Goal: Task Accomplishment & Management: Complete application form

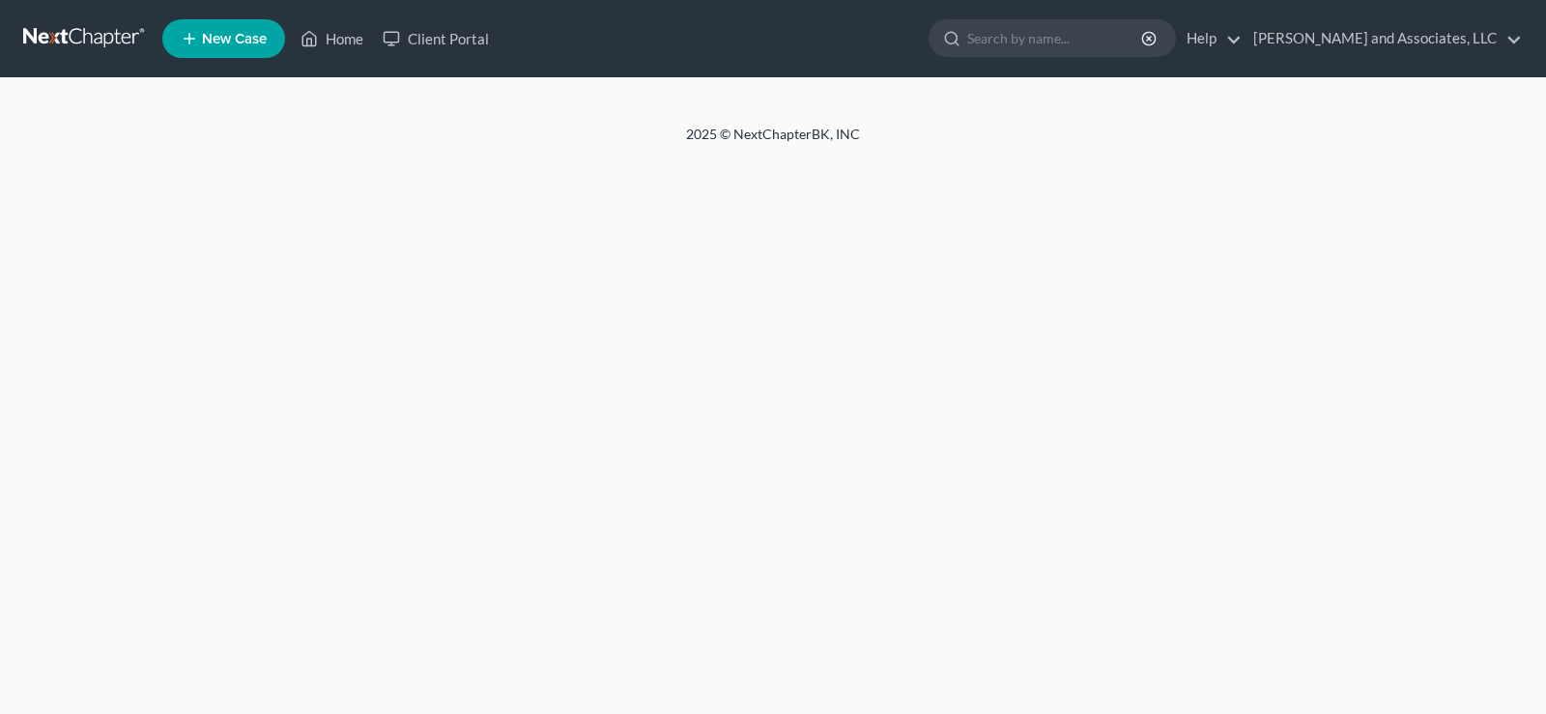
select select "1"
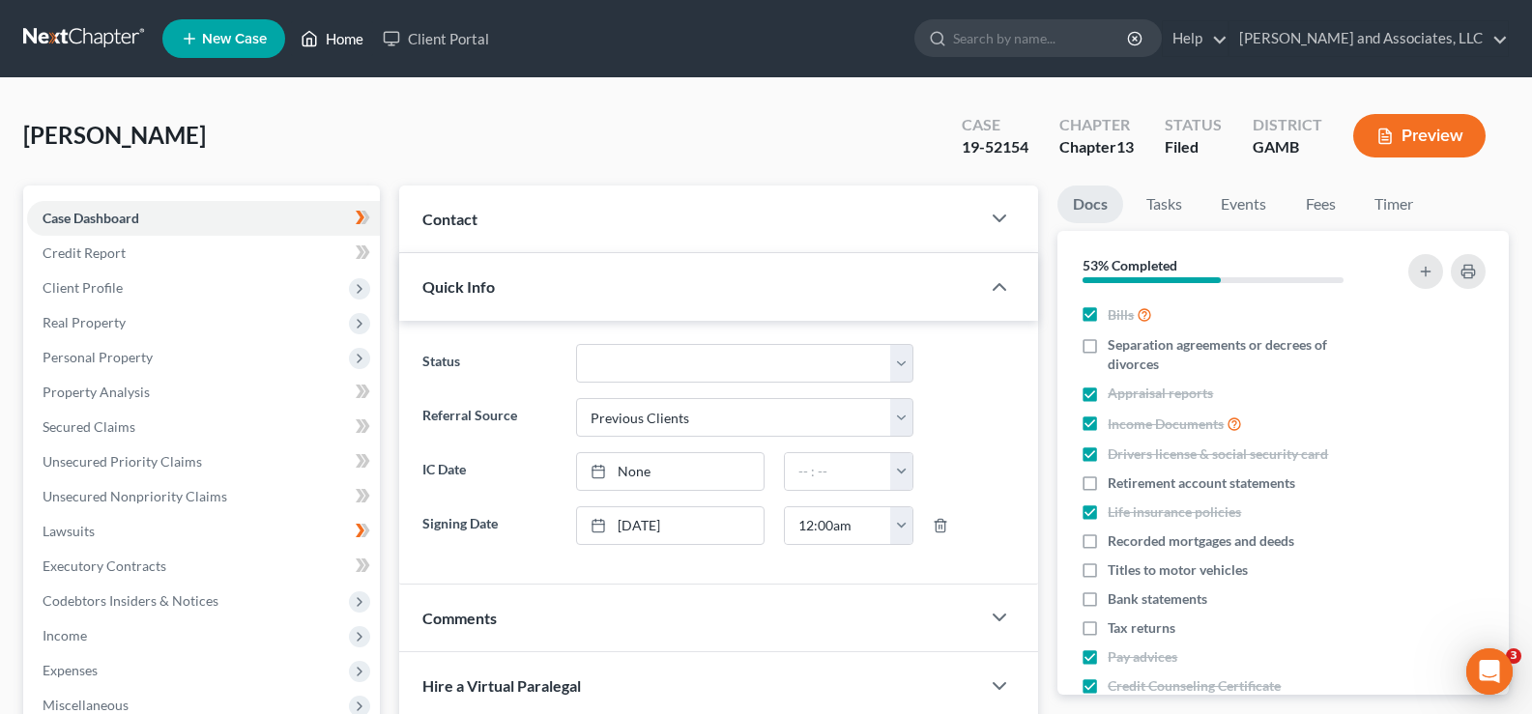
drag, startPoint x: 358, startPoint y: 37, endPoint x: 357, endPoint y: 56, distance: 19.4
click at [357, 39] on link "Home" at bounding box center [332, 38] width 82 height 35
click at [360, 36] on link "Home" at bounding box center [332, 38] width 82 height 35
click at [233, 40] on span "New Case" at bounding box center [234, 39] width 65 height 14
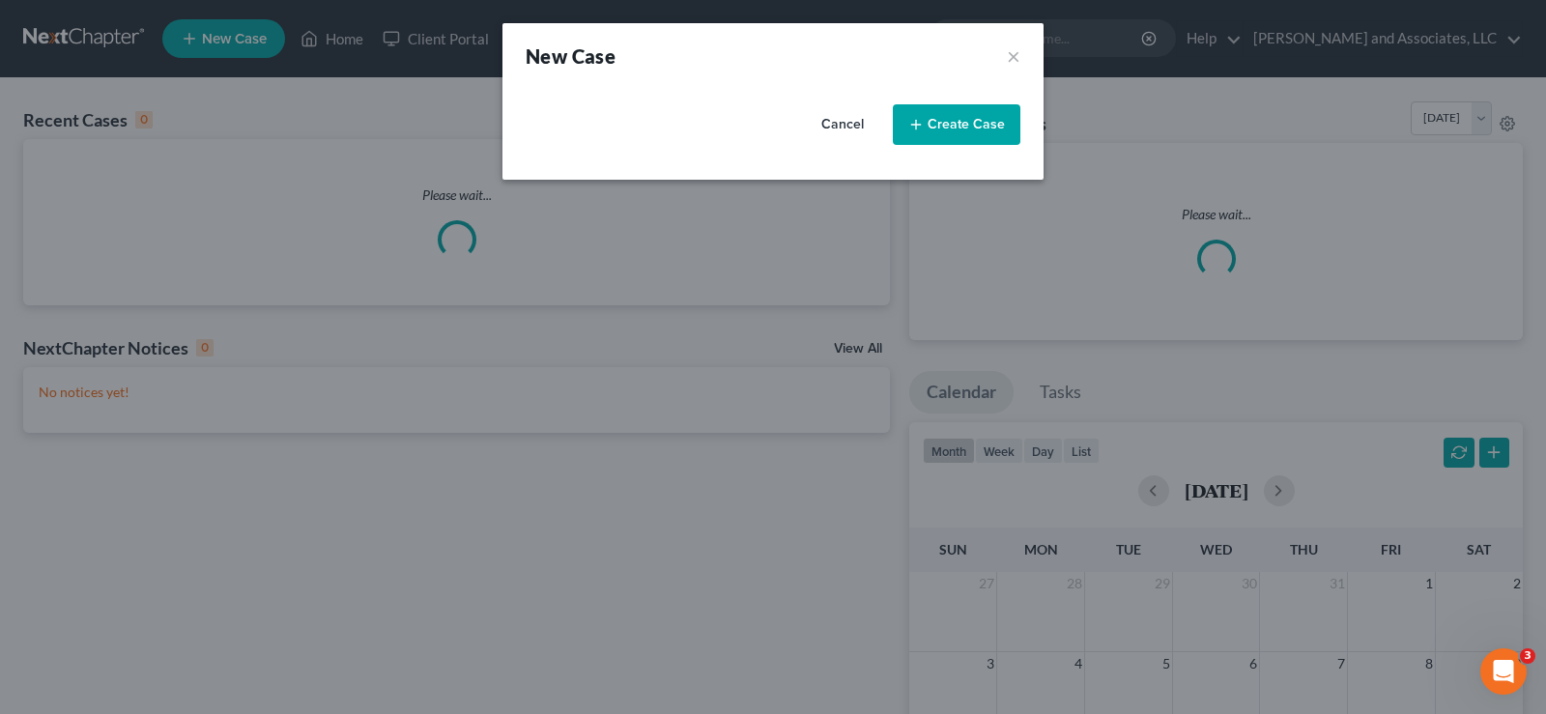
select select "20"
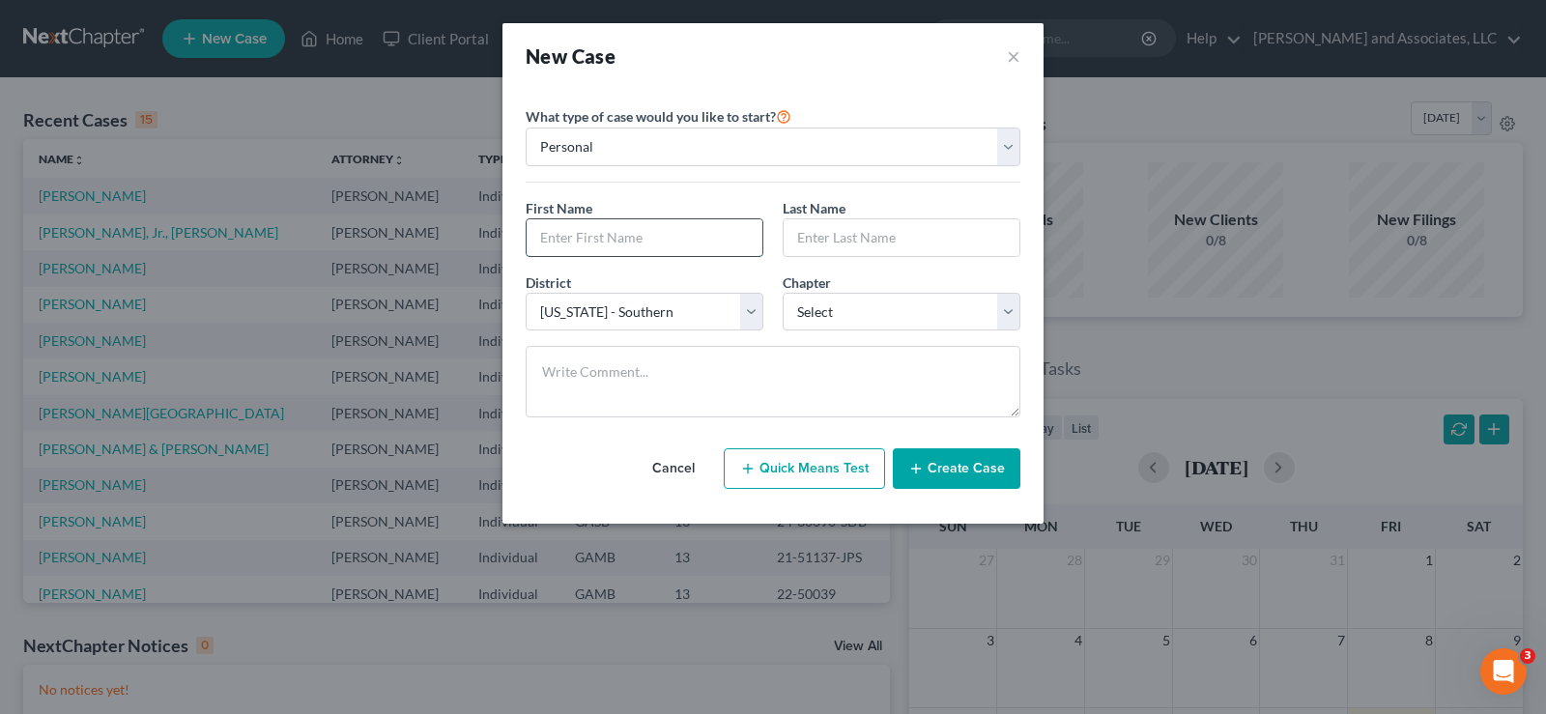
click at [578, 244] on input "text" at bounding box center [645, 237] width 236 height 37
type input "Jenniquetta"
type input "[PERSON_NAME]"
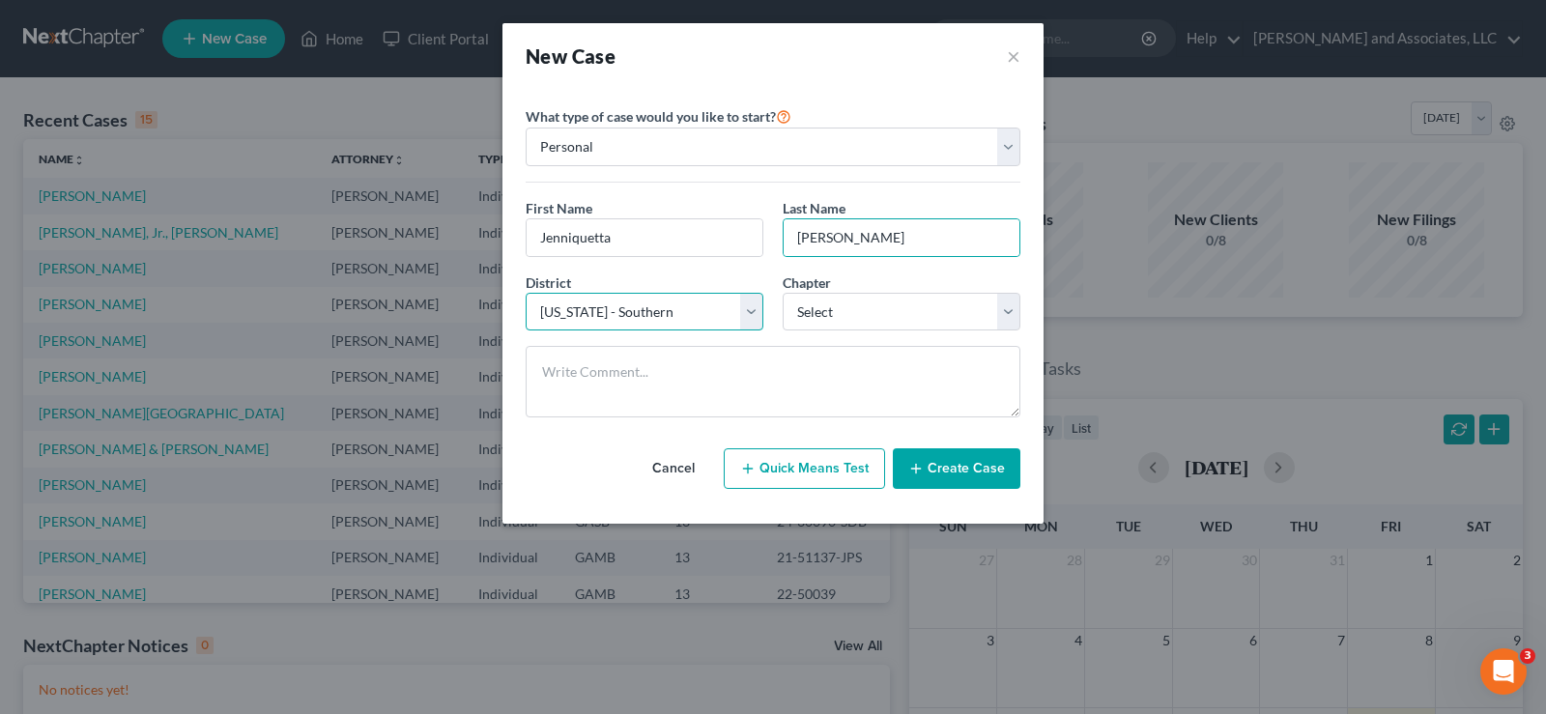
click at [679, 320] on select "Select [US_STATE] - [GEOGRAPHIC_DATA] [US_STATE] - [GEOGRAPHIC_DATA][US_STATE] …" at bounding box center [645, 312] width 238 height 39
click at [526, 293] on select "Select [US_STATE] - [GEOGRAPHIC_DATA] [US_STATE] - [GEOGRAPHIC_DATA][US_STATE] …" at bounding box center [645, 312] width 238 height 39
click at [756, 312] on select "Select [US_STATE] - [GEOGRAPHIC_DATA] [US_STATE] - [GEOGRAPHIC_DATA][US_STATE] …" at bounding box center [645, 312] width 238 height 39
select select "18"
click at [526, 293] on select "Select [US_STATE] - [GEOGRAPHIC_DATA] [US_STATE] - [GEOGRAPHIC_DATA][US_STATE] …" at bounding box center [645, 312] width 238 height 39
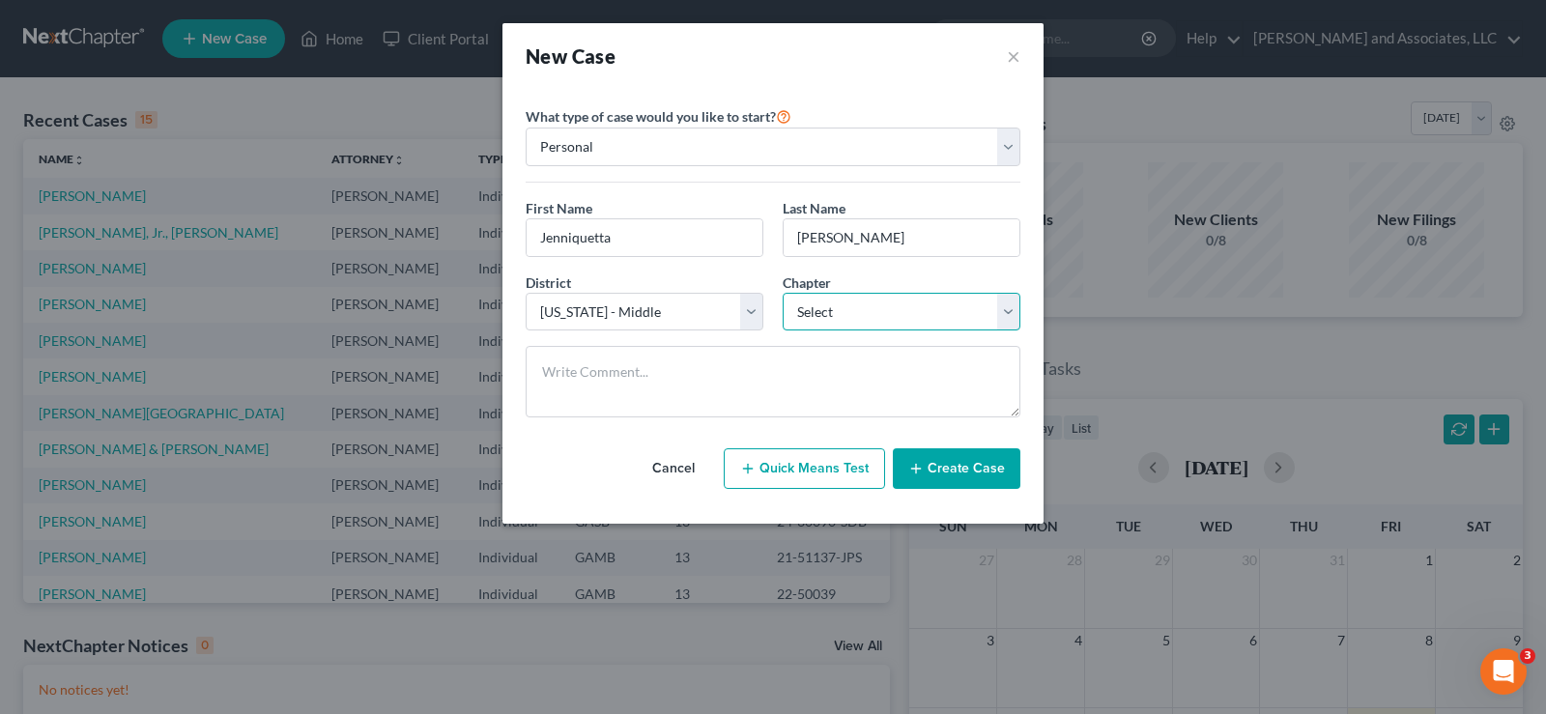
click at [865, 306] on select "Select 7 11 12 13" at bounding box center [902, 312] width 238 height 39
select select "3"
click at [783, 293] on select "Select 7 11 12 13" at bounding box center [902, 312] width 238 height 39
click at [960, 476] on button "Create Case" at bounding box center [957, 468] width 128 height 41
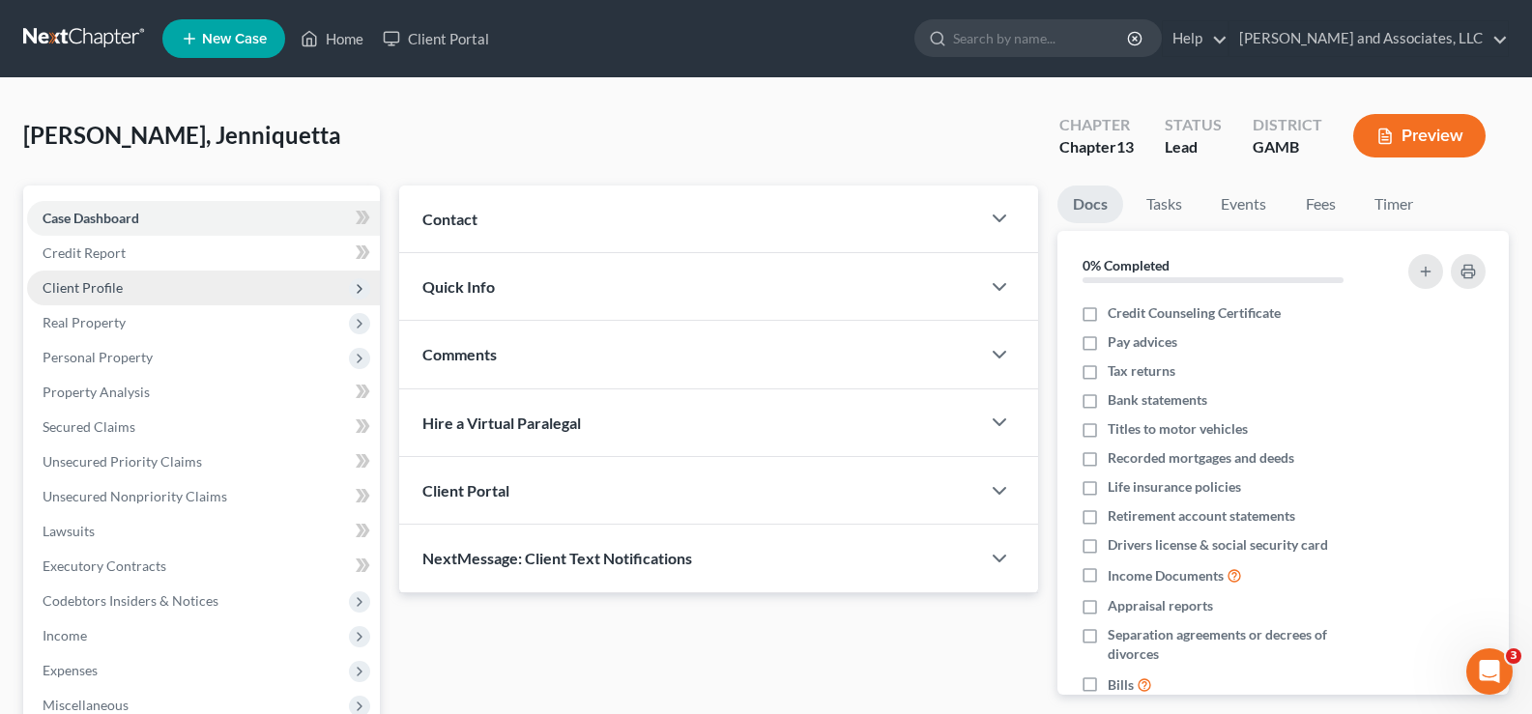
click at [102, 287] on span "Client Profile" at bounding box center [83, 287] width 80 height 16
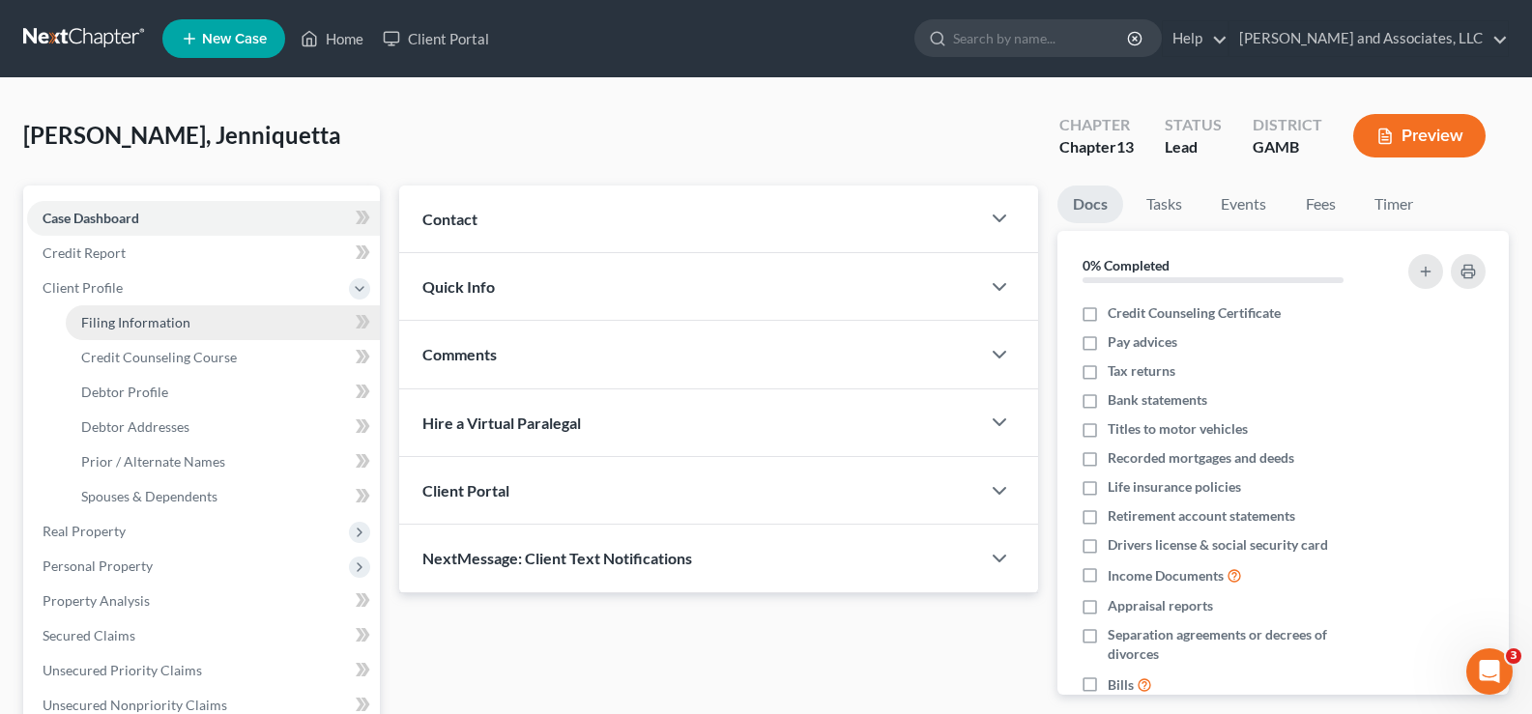
click at [111, 318] on span "Filing Information" at bounding box center [135, 322] width 109 height 16
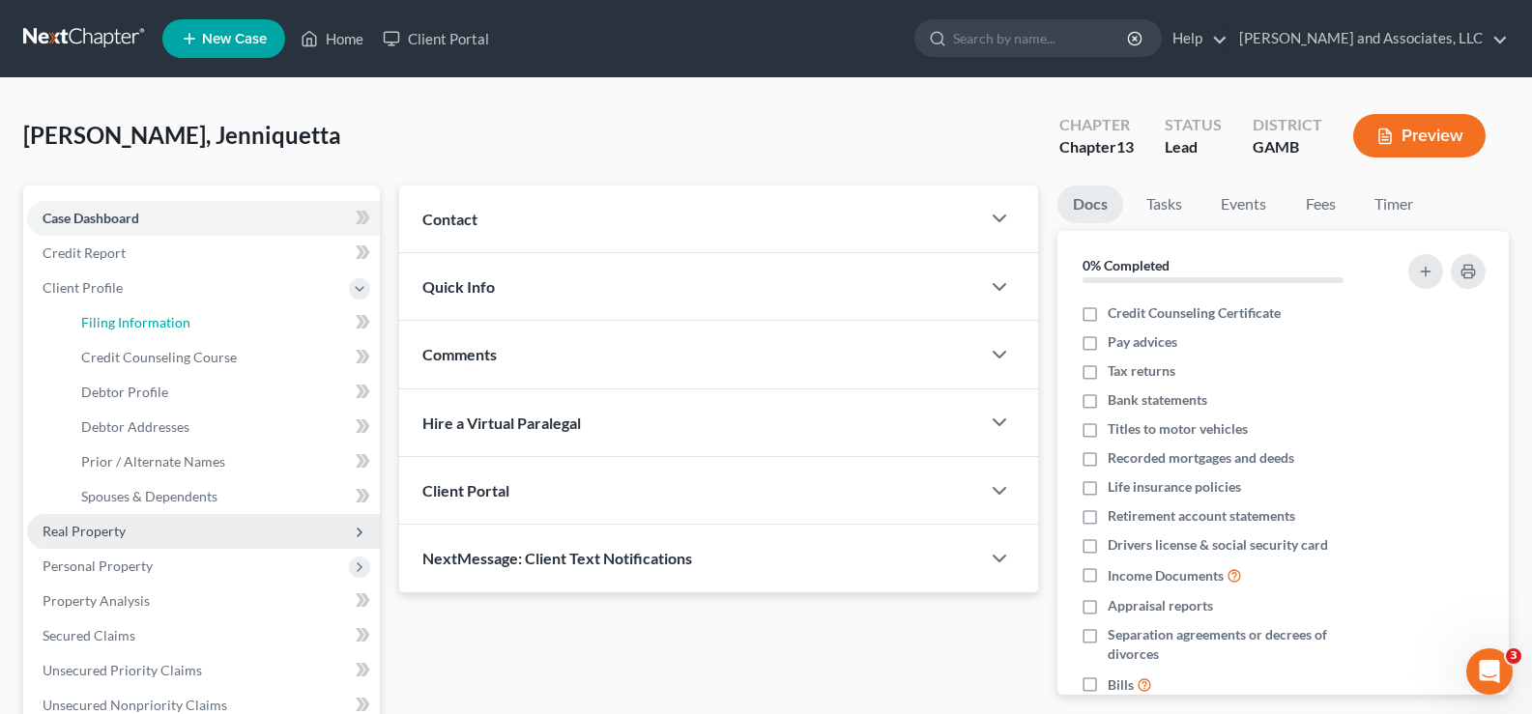
select select "1"
select select "0"
select select "3"
select select "18"
select select "10"
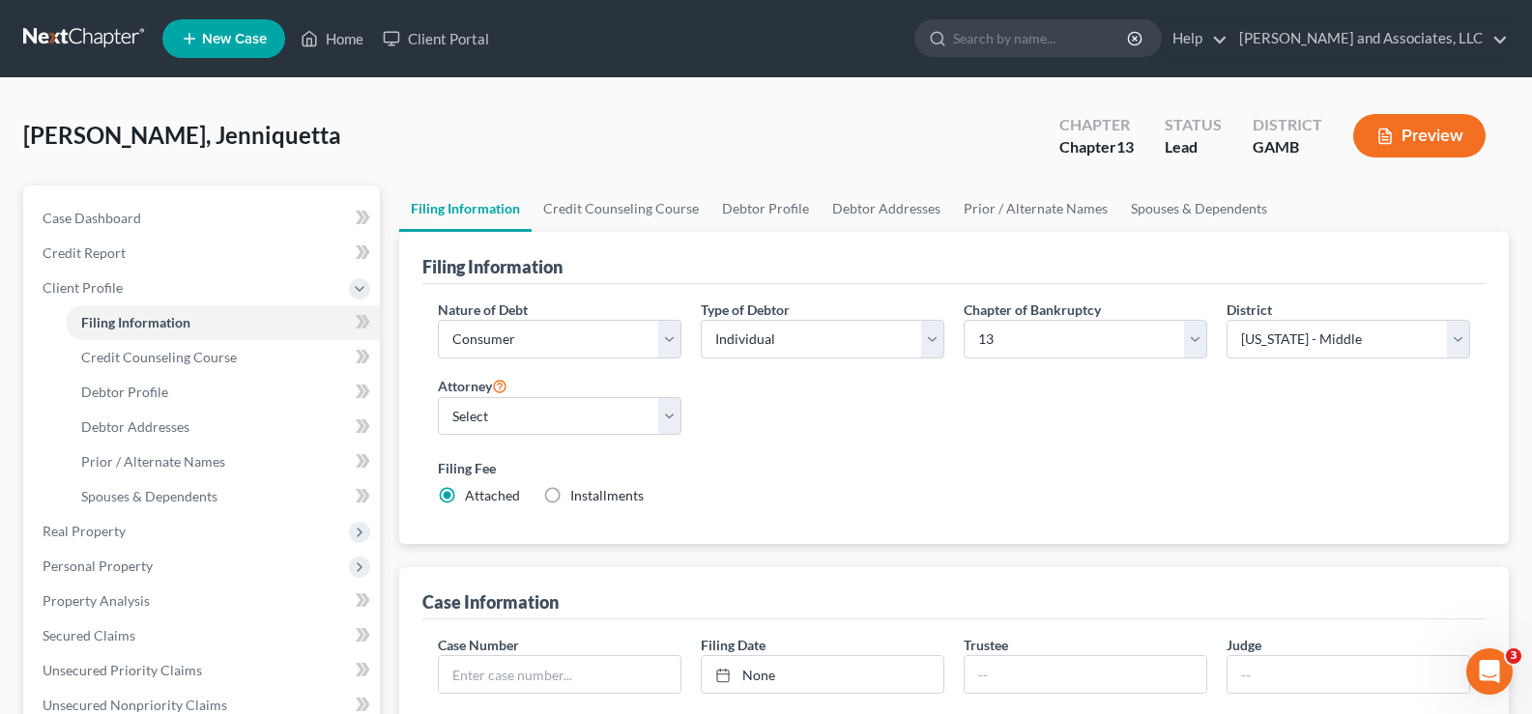
click at [570, 492] on label "Installments Installments" at bounding box center [606, 495] width 73 height 19
click at [578, 492] on input "Installments Installments" at bounding box center [584, 492] width 13 height 13
radio input "true"
radio input "false"
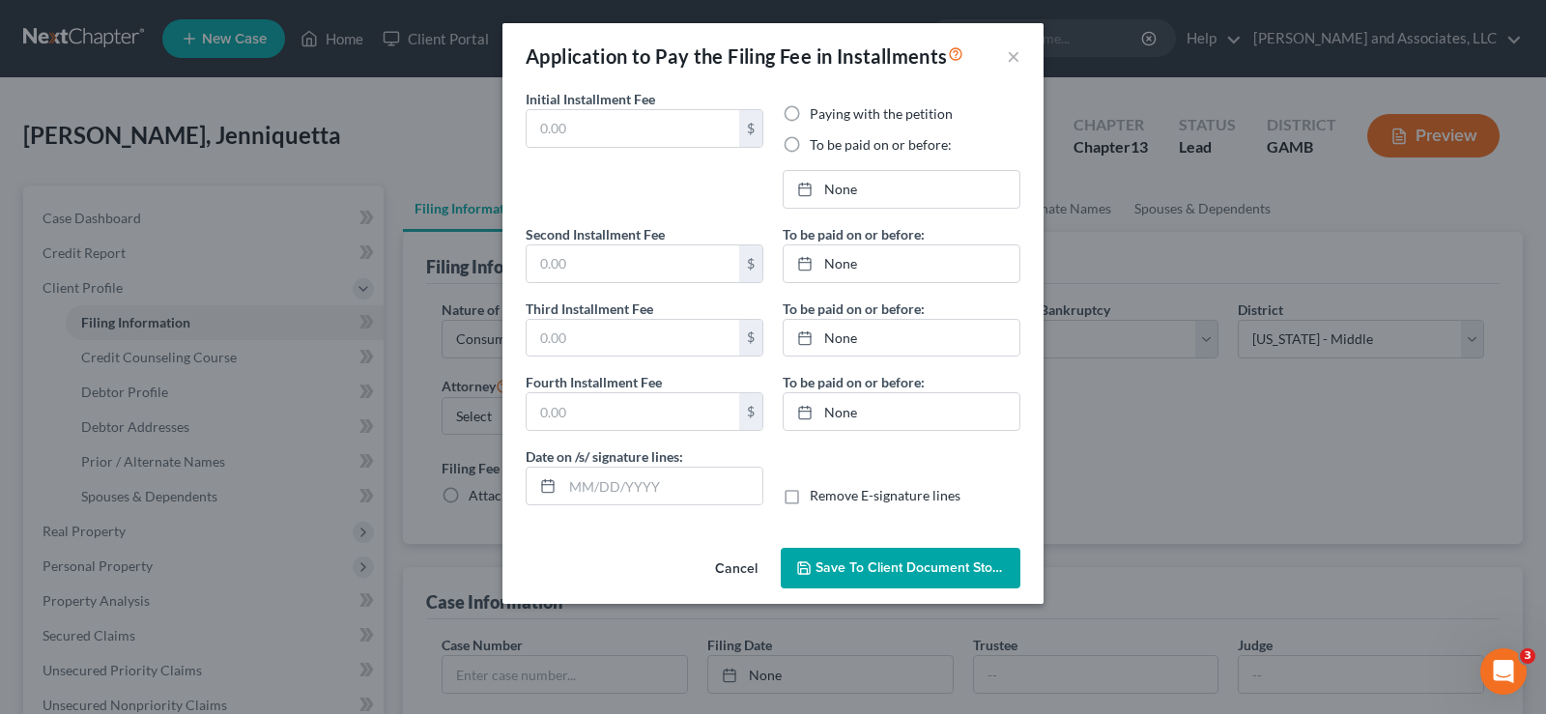
type input "0.00"
radio input "true"
type input "0.00"
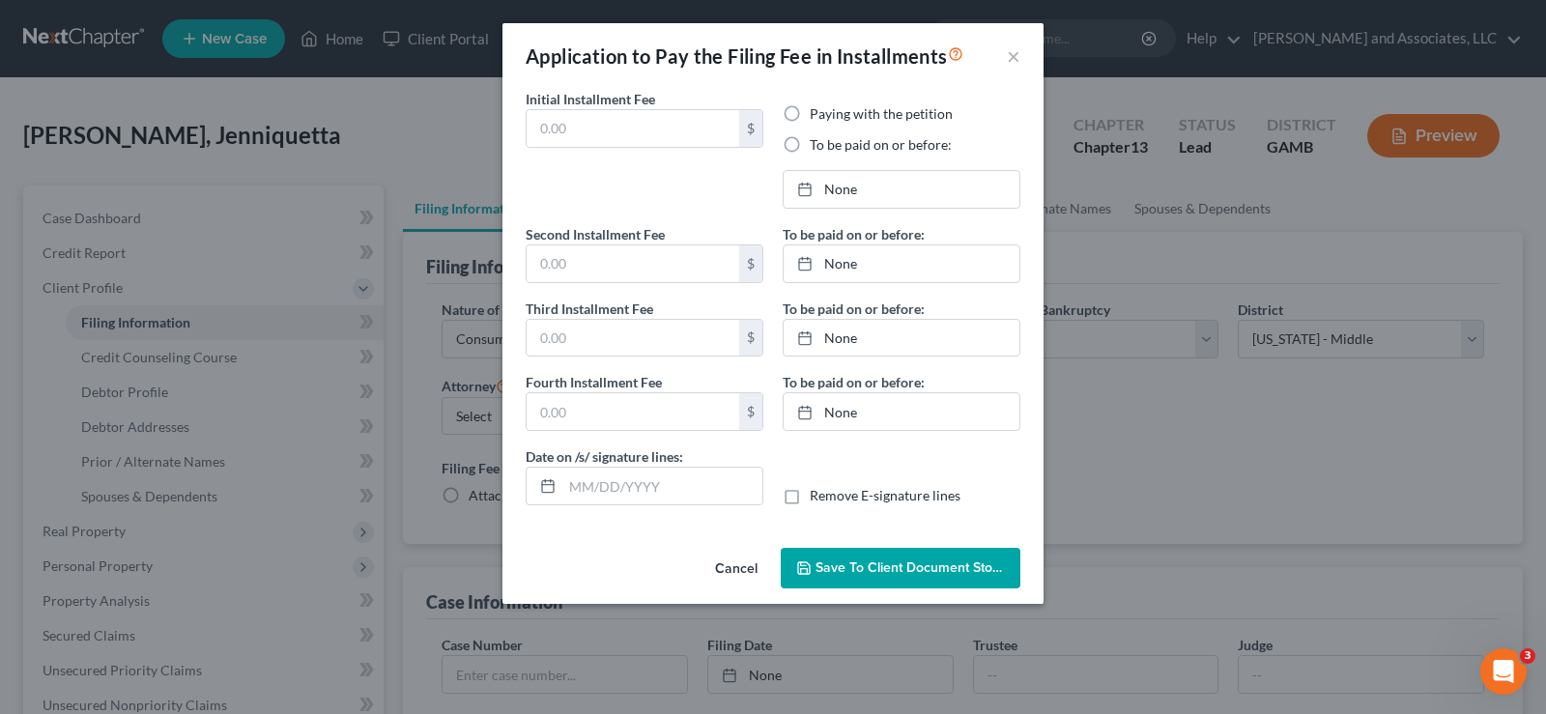
type input "[DATE]"
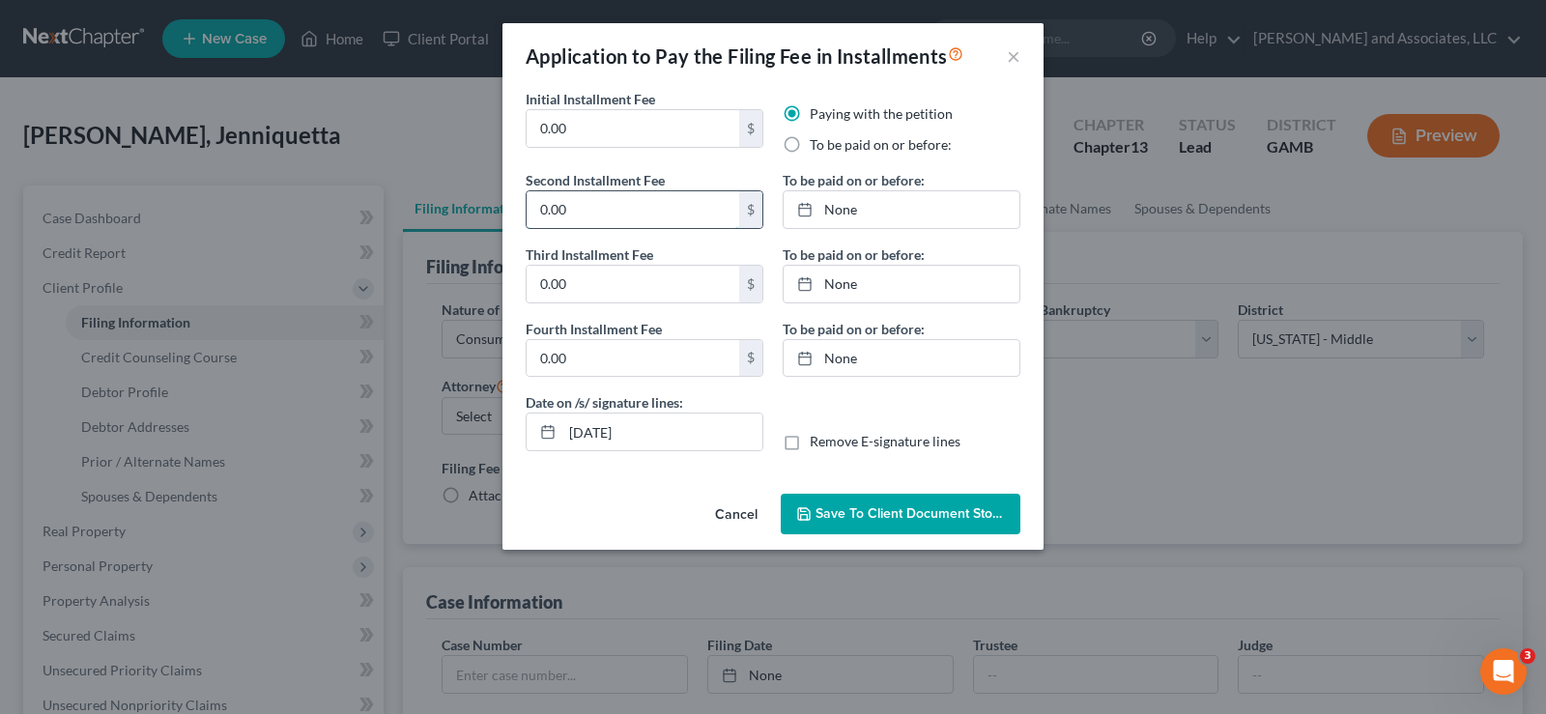
click at [615, 207] on input "0.00" at bounding box center [633, 209] width 213 height 37
type input "104.00"
type input "[DATE]"
click at [840, 214] on link "[DATE]" at bounding box center [902, 209] width 236 height 37
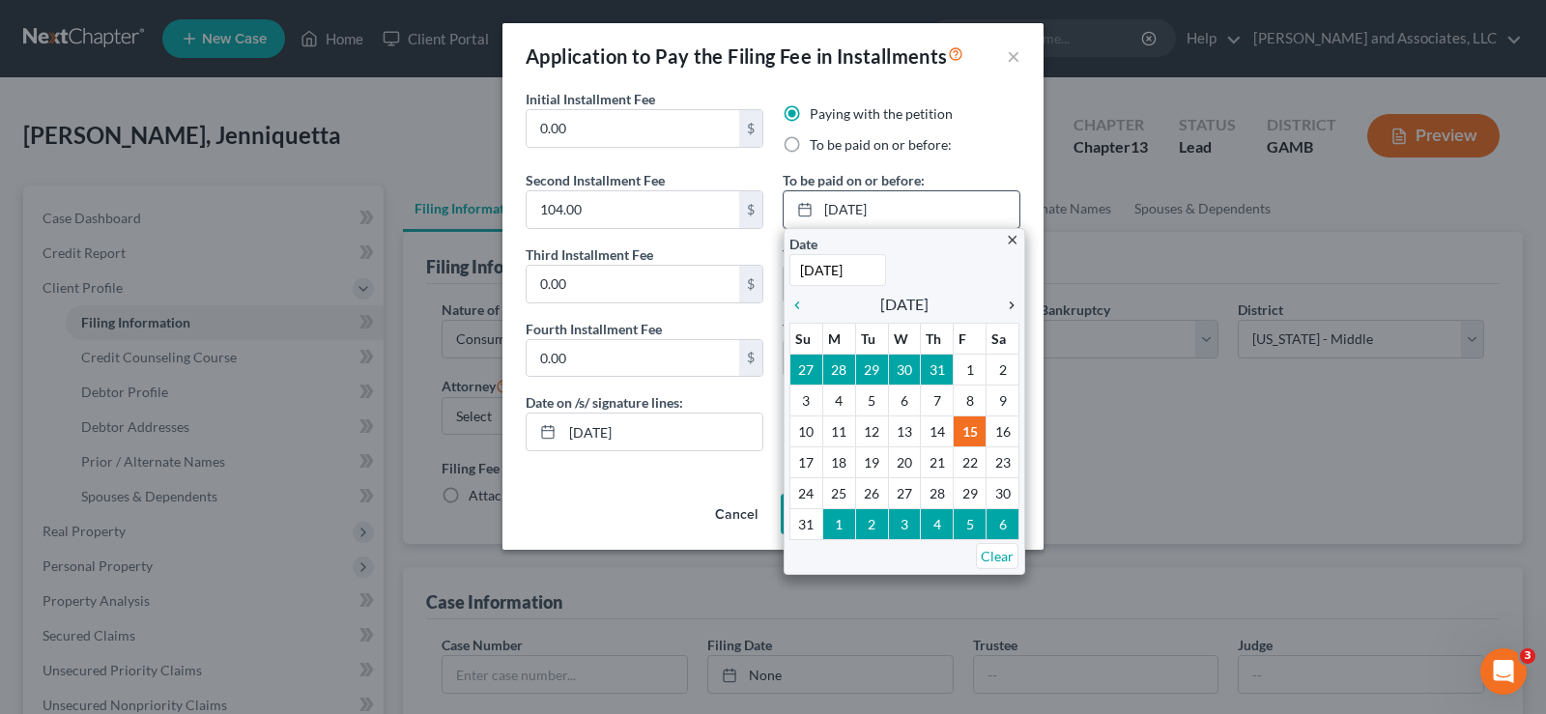
click at [1010, 303] on icon "chevron_right" at bounding box center [1007, 305] width 25 height 15
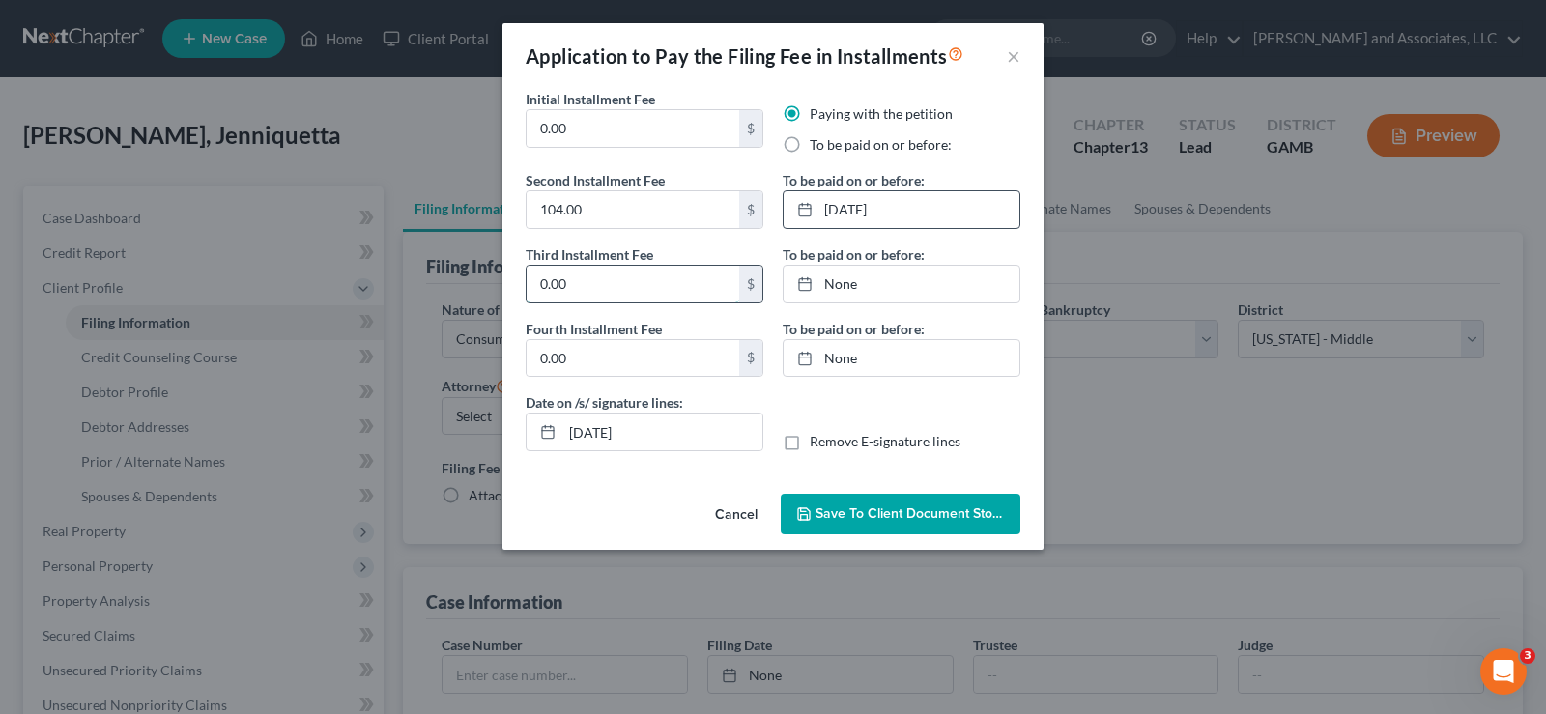
click at [605, 290] on input "0.00" at bounding box center [633, 284] width 213 height 37
type input "104.00"
type input "[DATE]"
click at [834, 286] on link "[DATE]" at bounding box center [902, 284] width 236 height 37
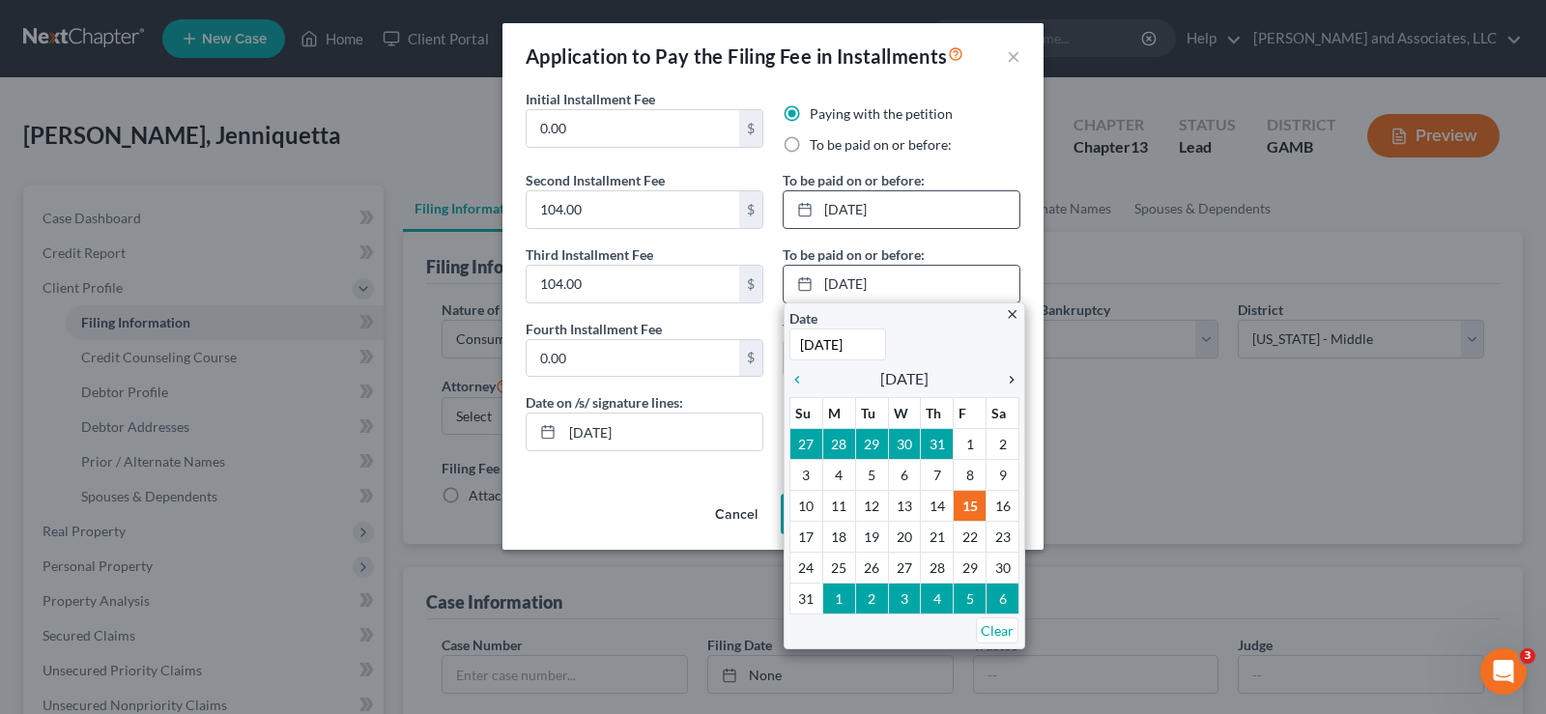
click at [1017, 379] on icon "chevron_right" at bounding box center [1007, 379] width 25 height 15
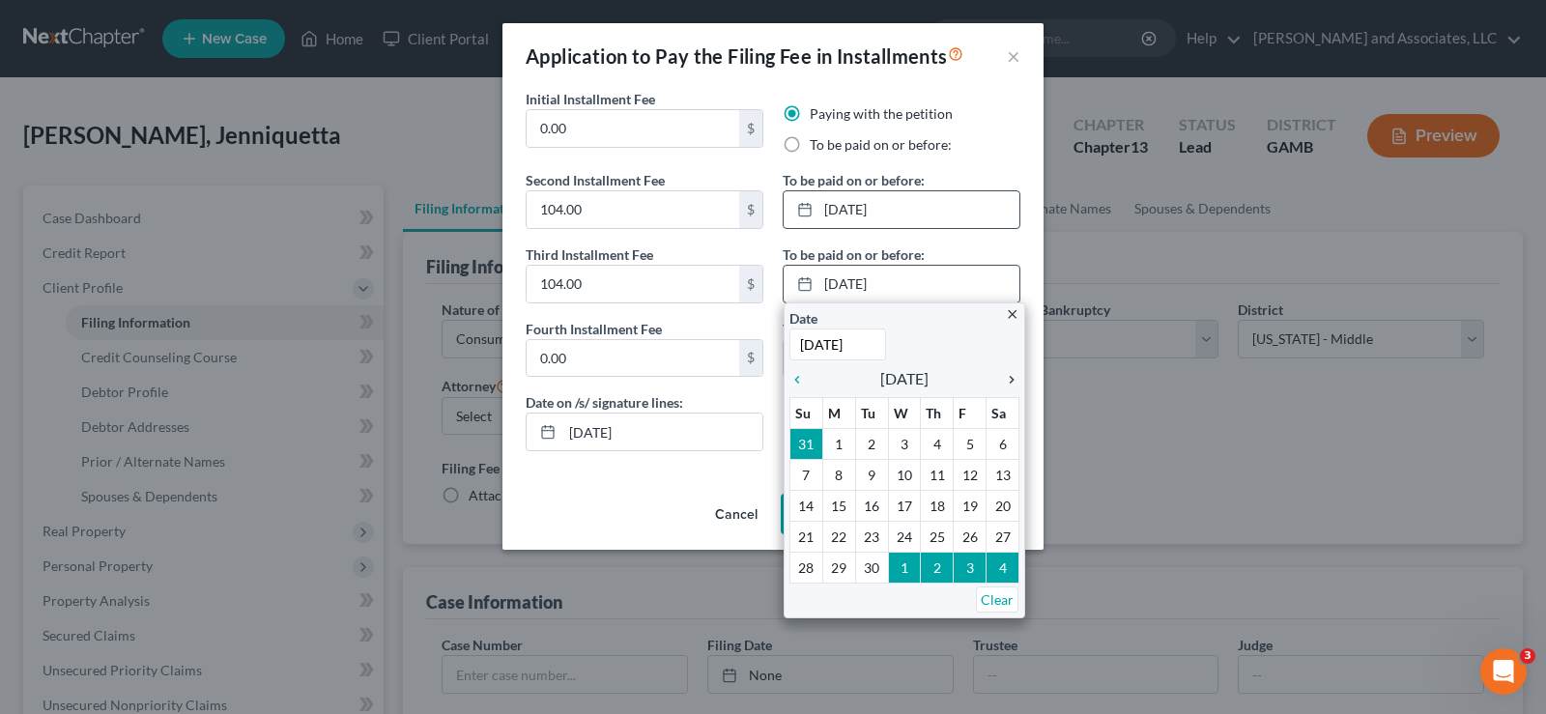
click at [1017, 379] on icon "chevron_right" at bounding box center [1007, 379] width 25 height 15
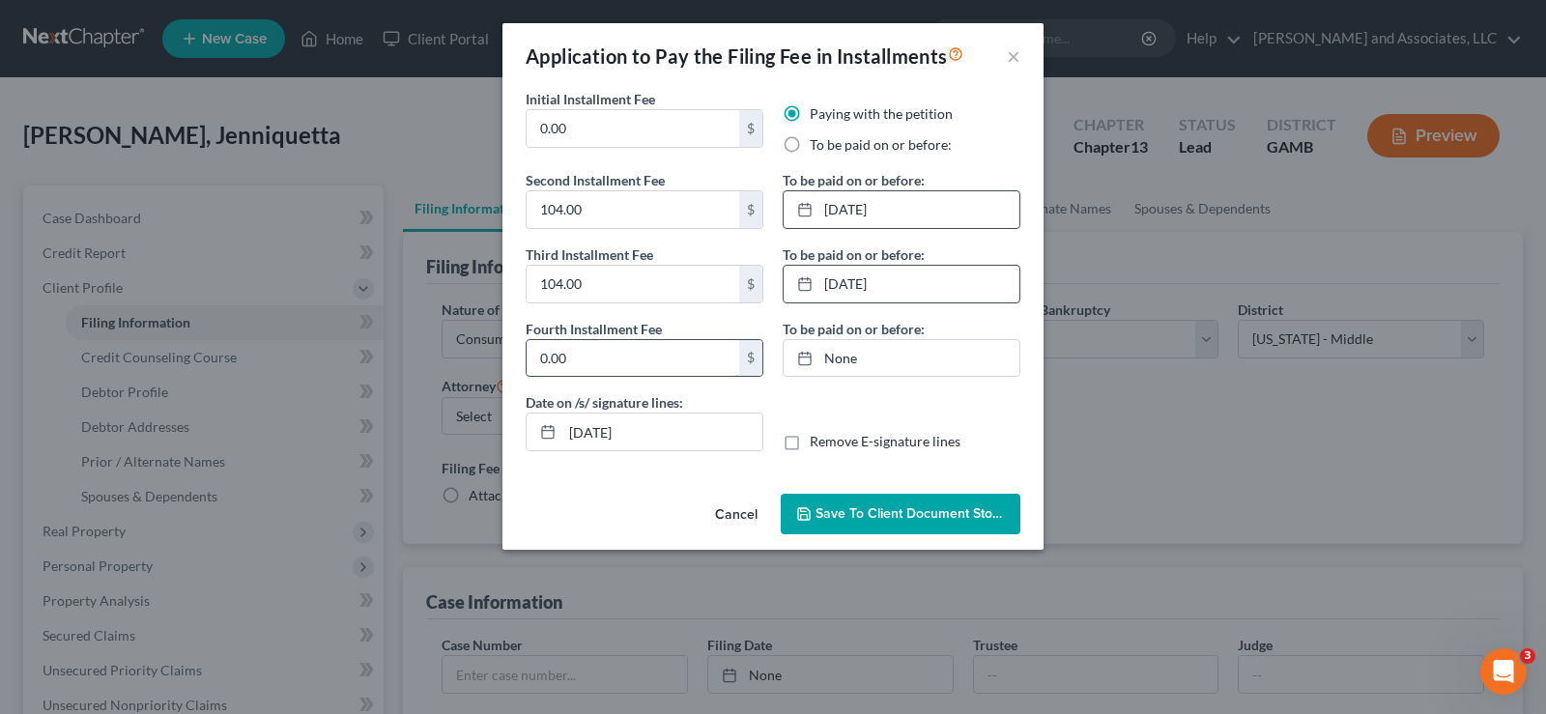
click at [598, 362] on input "0.00" at bounding box center [633, 358] width 213 height 37
type input "105.00"
type input "[DATE]"
click at [830, 358] on link "None" at bounding box center [902, 358] width 236 height 37
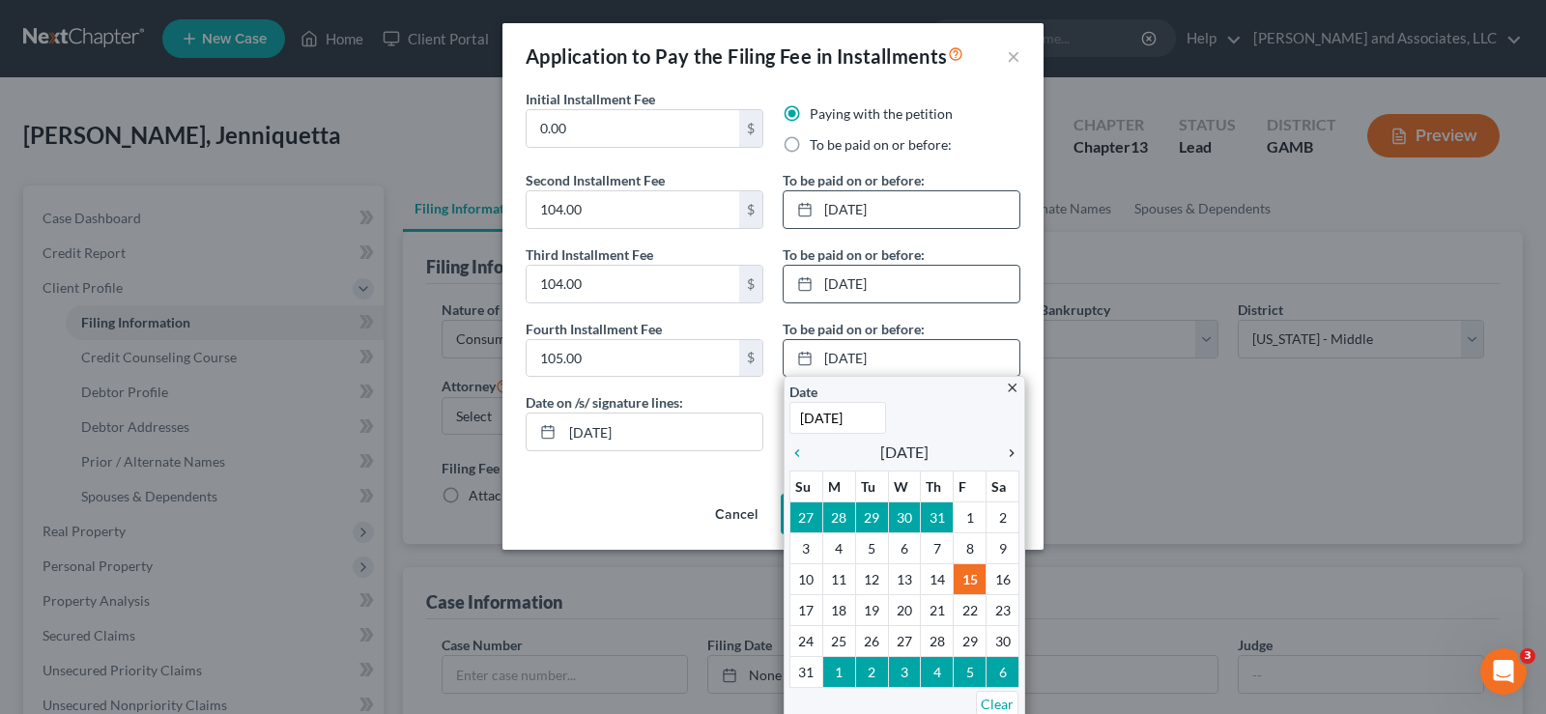
click at [1002, 447] on icon "chevron_right" at bounding box center [1007, 453] width 25 height 15
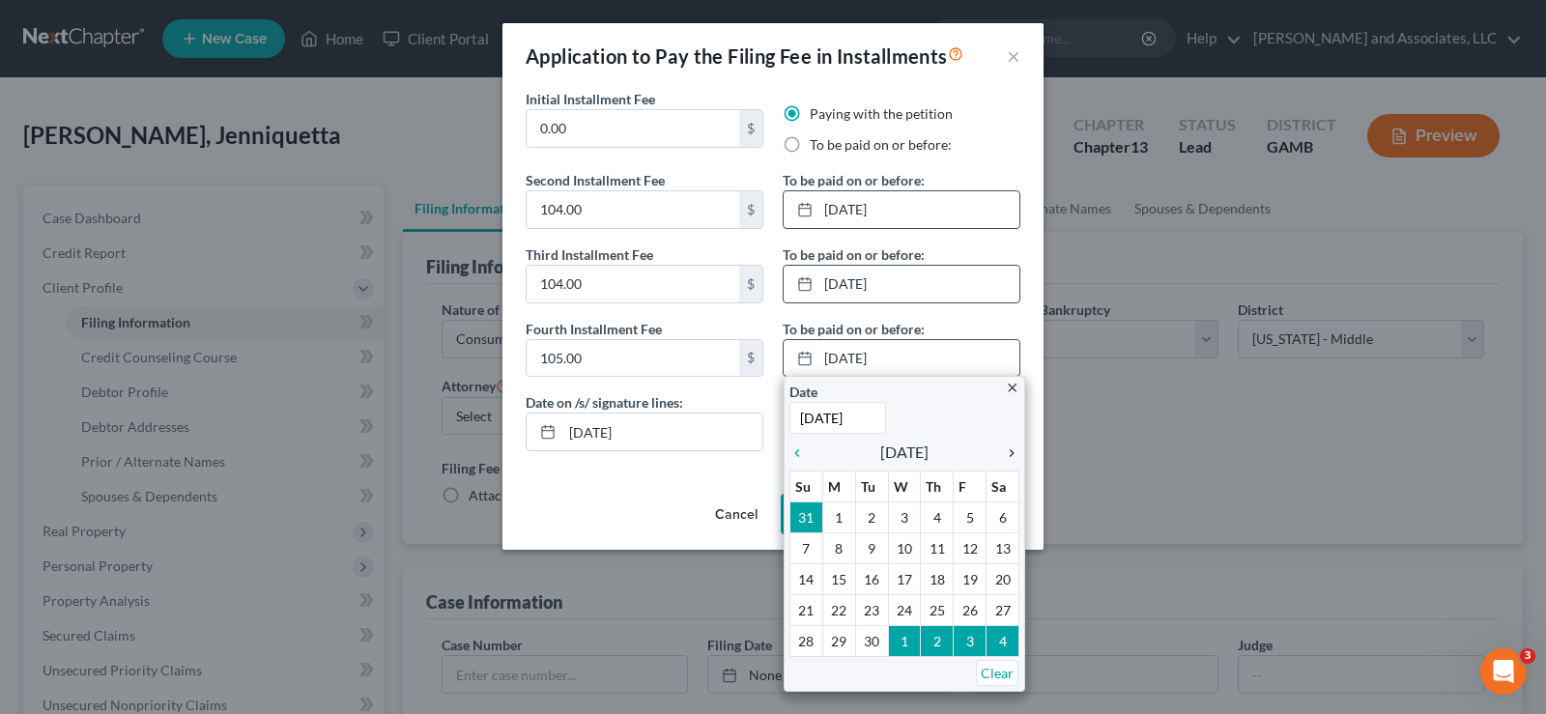
click at [1002, 447] on icon "chevron_right" at bounding box center [1007, 453] width 25 height 15
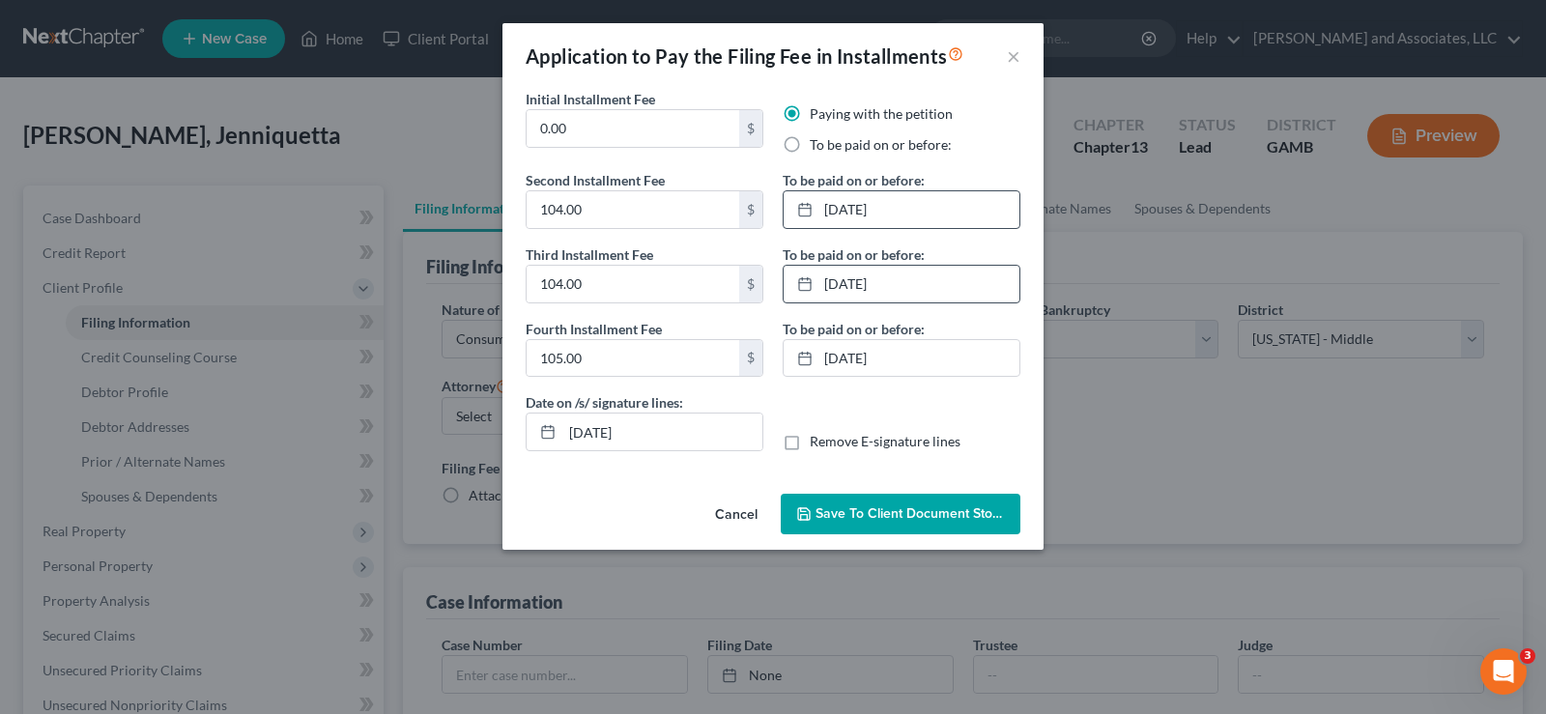
click at [906, 520] on span "Save to Client Document Storage" at bounding box center [918, 514] width 205 height 16
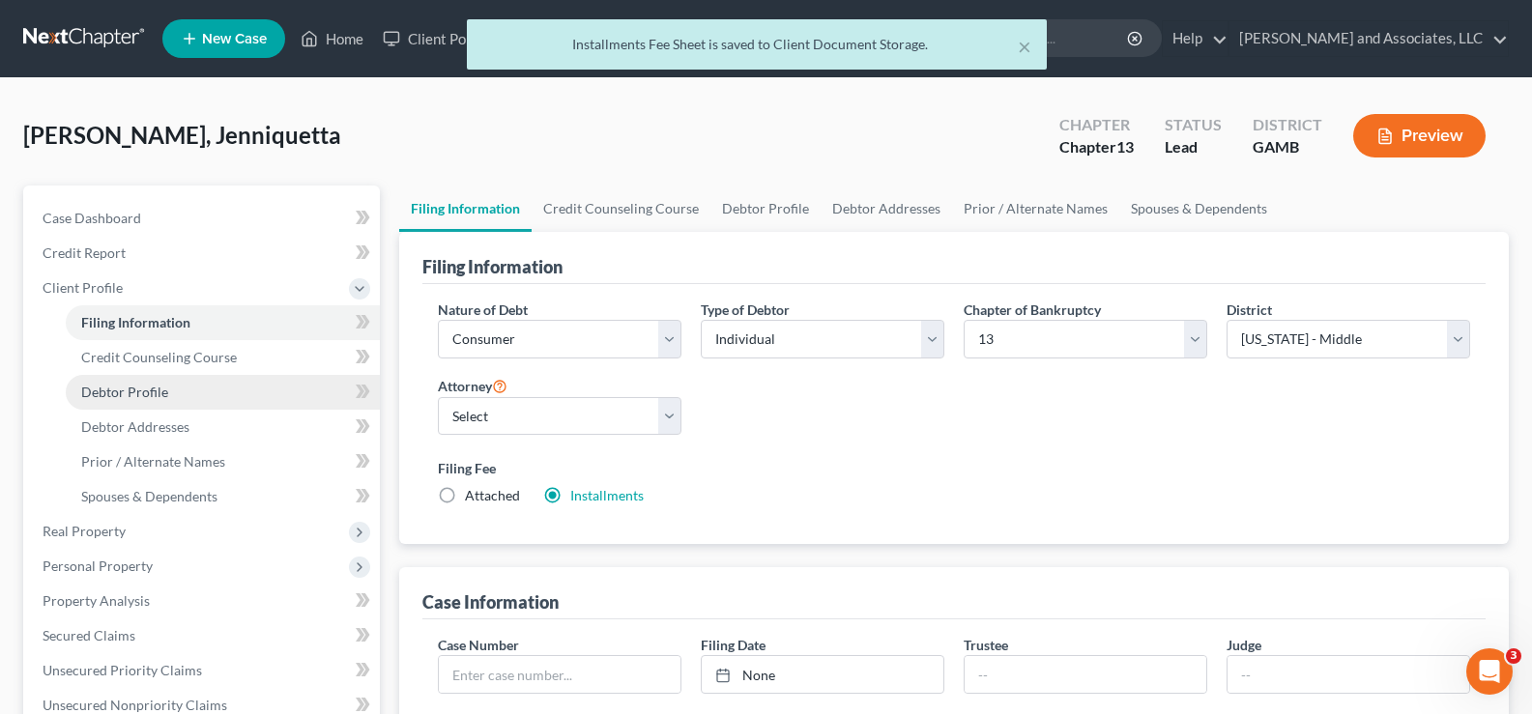
click at [152, 385] on span "Debtor Profile" at bounding box center [124, 392] width 87 height 16
select select "0"
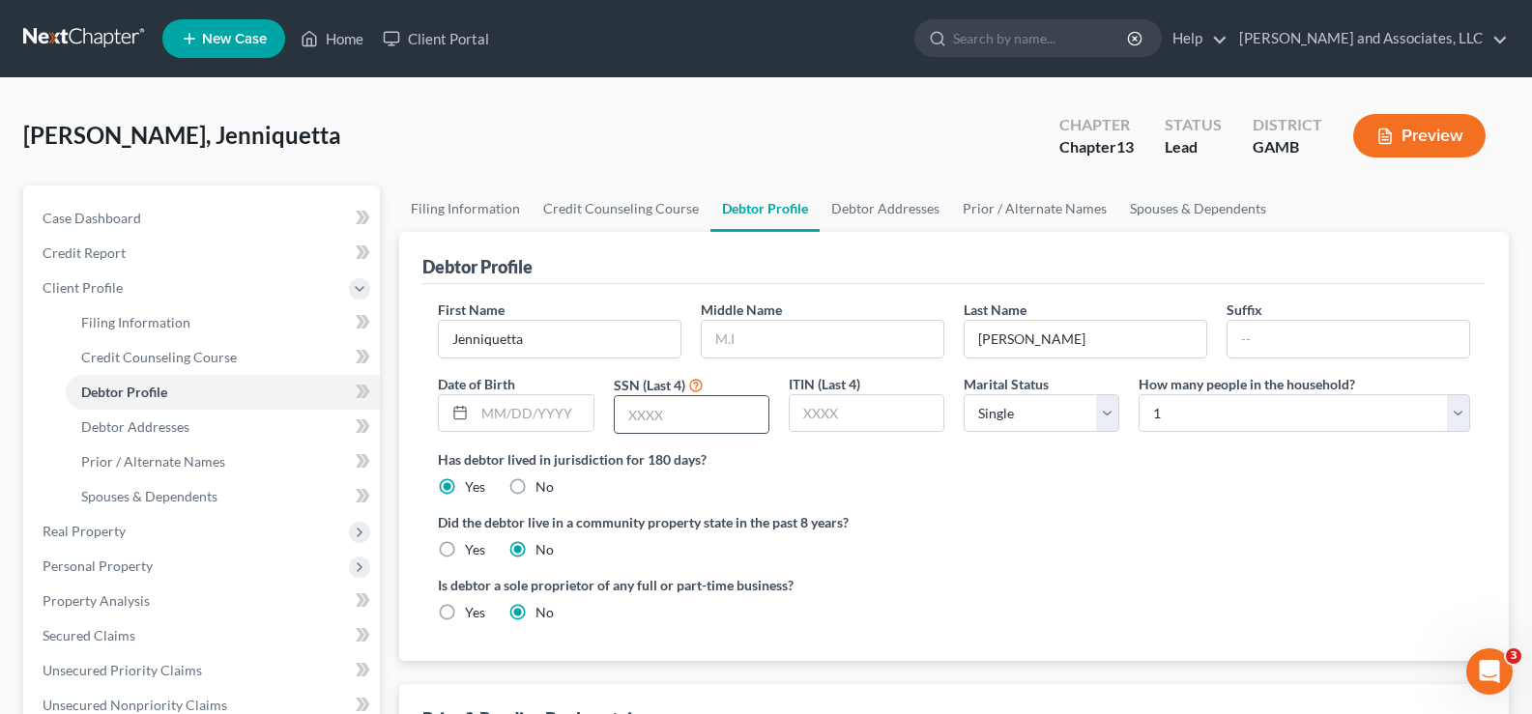
click at [680, 427] on input "text" at bounding box center [692, 414] width 154 height 37
type input "9991"
click at [151, 440] on link "Debtor Addresses" at bounding box center [223, 427] width 314 height 35
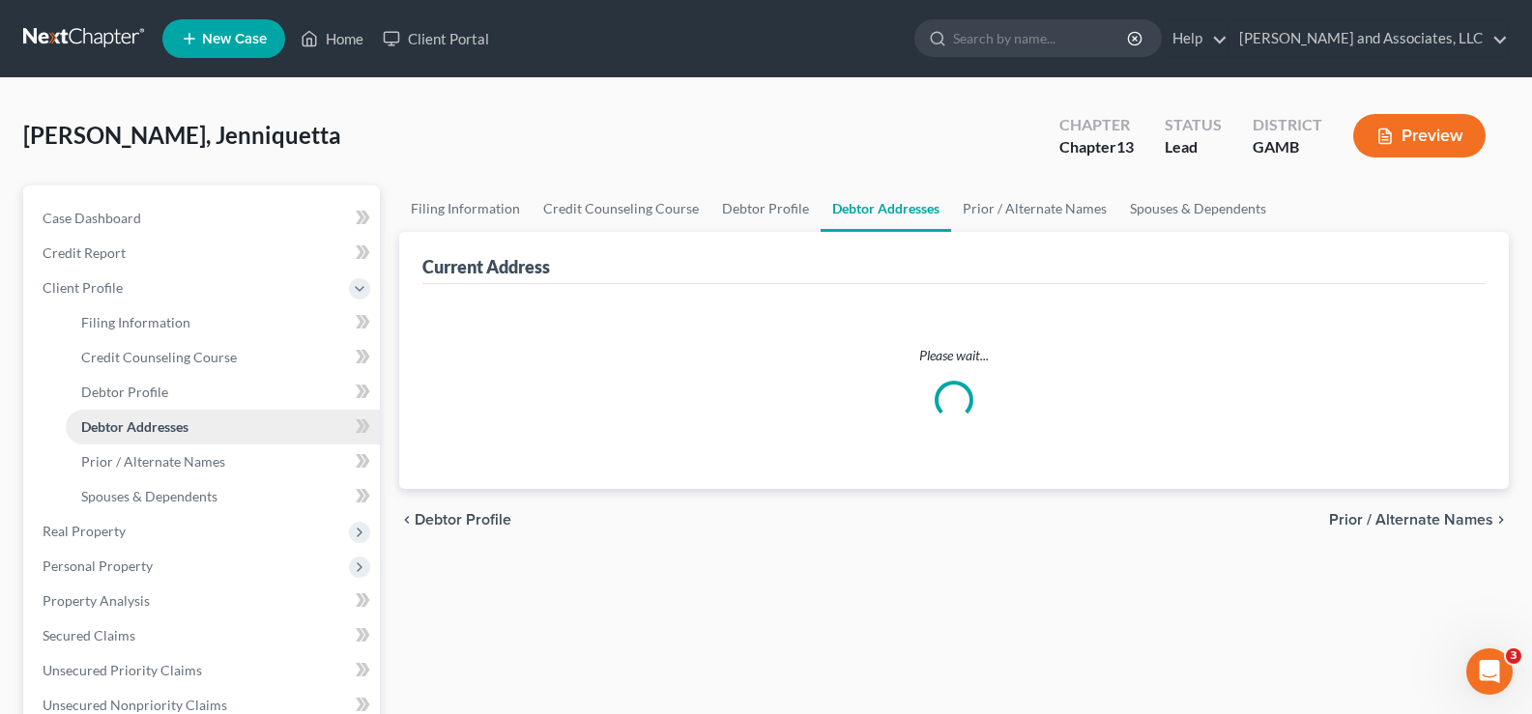
select select "0"
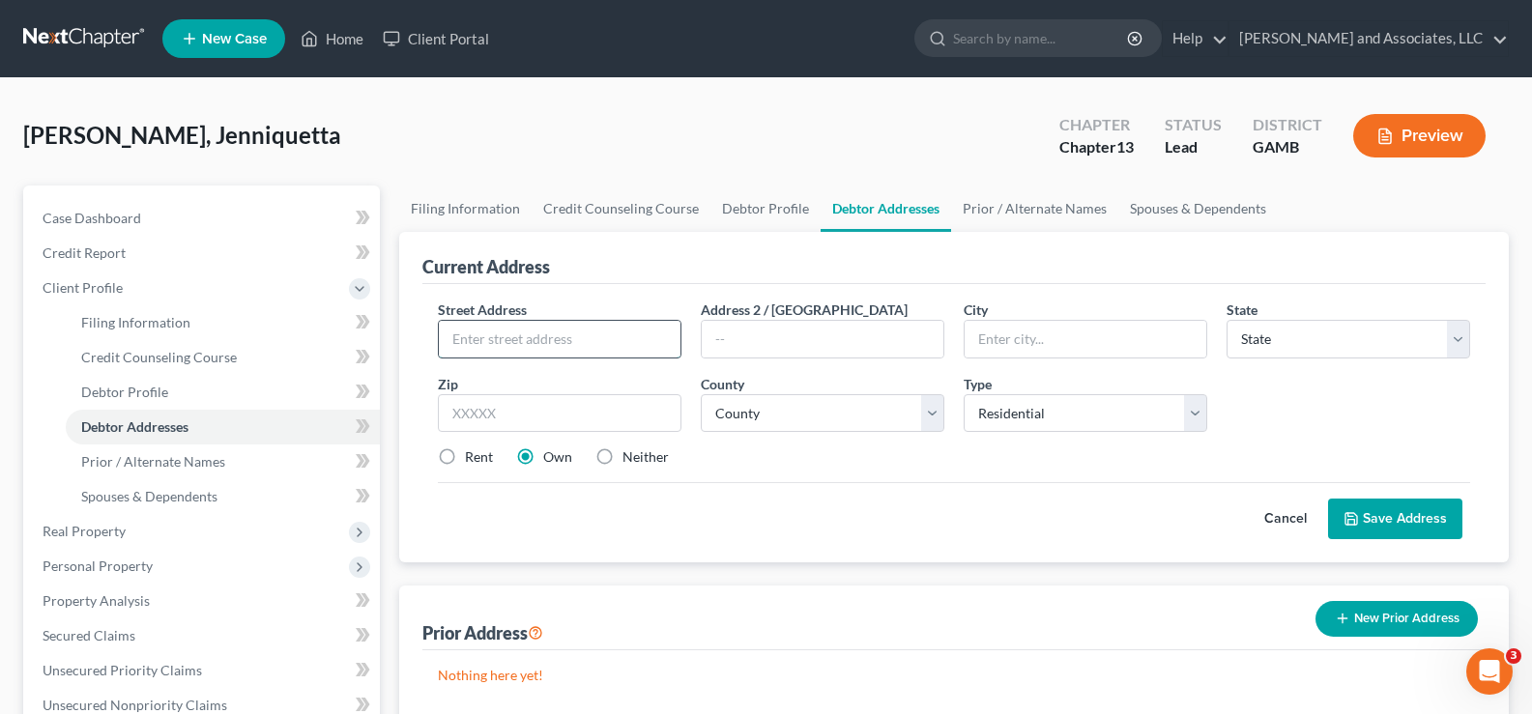
click at [561, 337] on input "text" at bounding box center [560, 339] width 242 height 37
type input "[STREET_ADDRESS]"
click at [1031, 345] on input "text" at bounding box center [1086, 339] width 242 height 37
type input "[GEOGRAPHIC_DATA]"
click at [1300, 348] on select "State [US_STATE] AK AR AZ CA CO CT DE DC [GEOGRAPHIC_DATA] [GEOGRAPHIC_DATA] GU…" at bounding box center [1349, 339] width 244 height 39
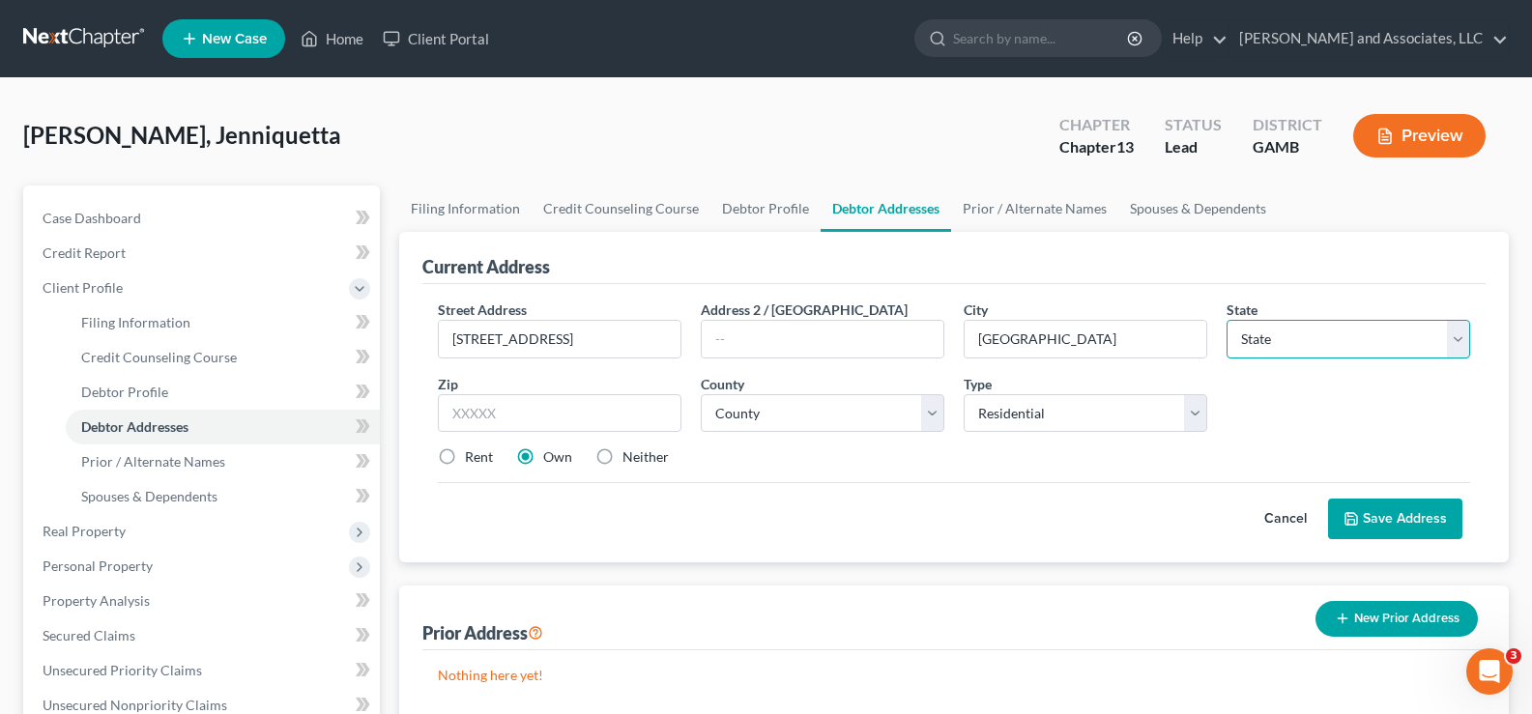
select select "10"
click at [1227, 320] on select "State [US_STATE] AK AR AZ CA CO CT DE DC [GEOGRAPHIC_DATA] [GEOGRAPHIC_DATA] GU…" at bounding box center [1349, 339] width 244 height 39
click at [575, 420] on input "text" at bounding box center [560, 413] width 244 height 39
type input "31061"
click at [737, 408] on select "County [GEOGRAPHIC_DATA] [GEOGRAPHIC_DATA] [GEOGRAPHIC_DATA] [GEOGRAPHIC_DATA] …" at bounding box center [823, 413] width 244 height 39
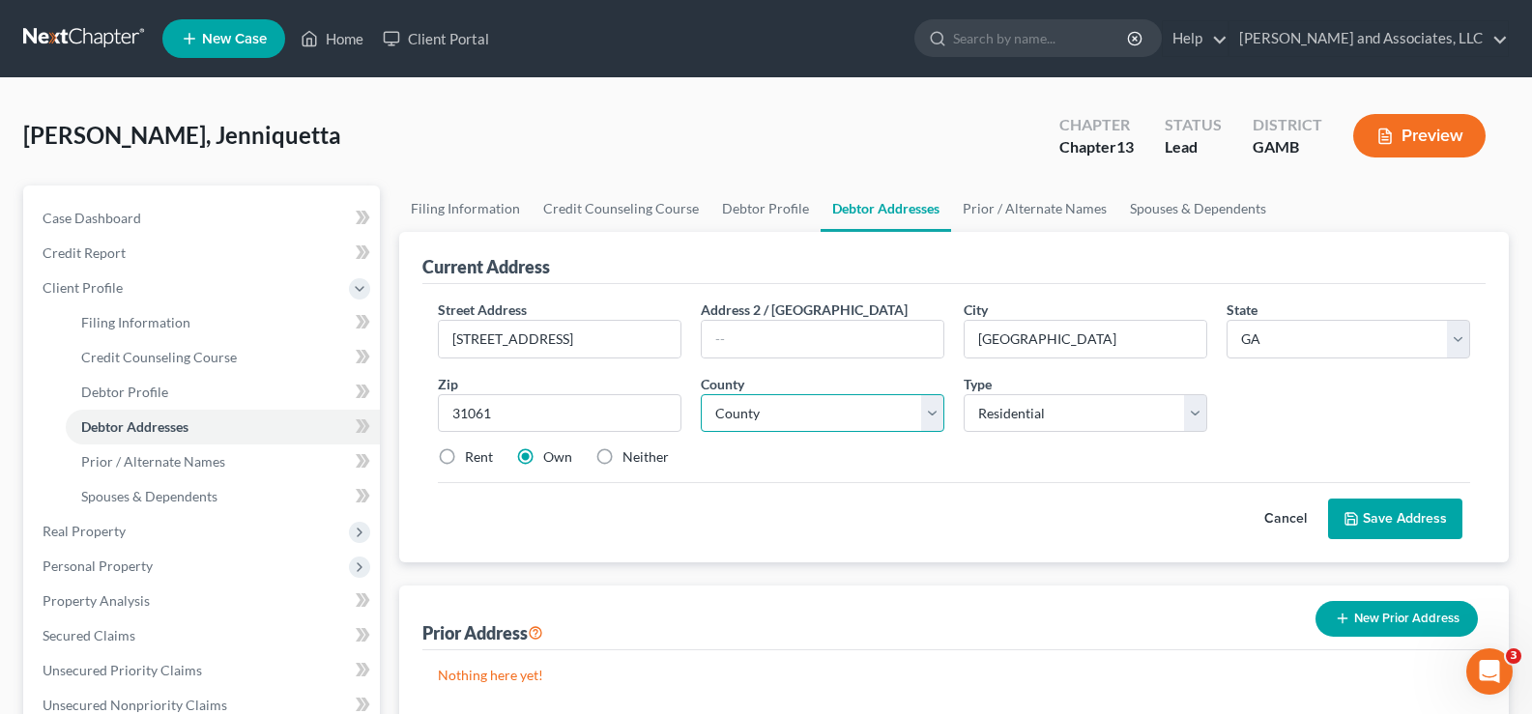
select select "4"
click at [701, 394] on select "County [GEOGRAPHIC_DATA] [GEOGRAPHIC_DATA] [GEOGRAPHIC_DATA] [GEOGRAPHIC_DATA] …" at bounding box center [823, 413] width 244 height 39
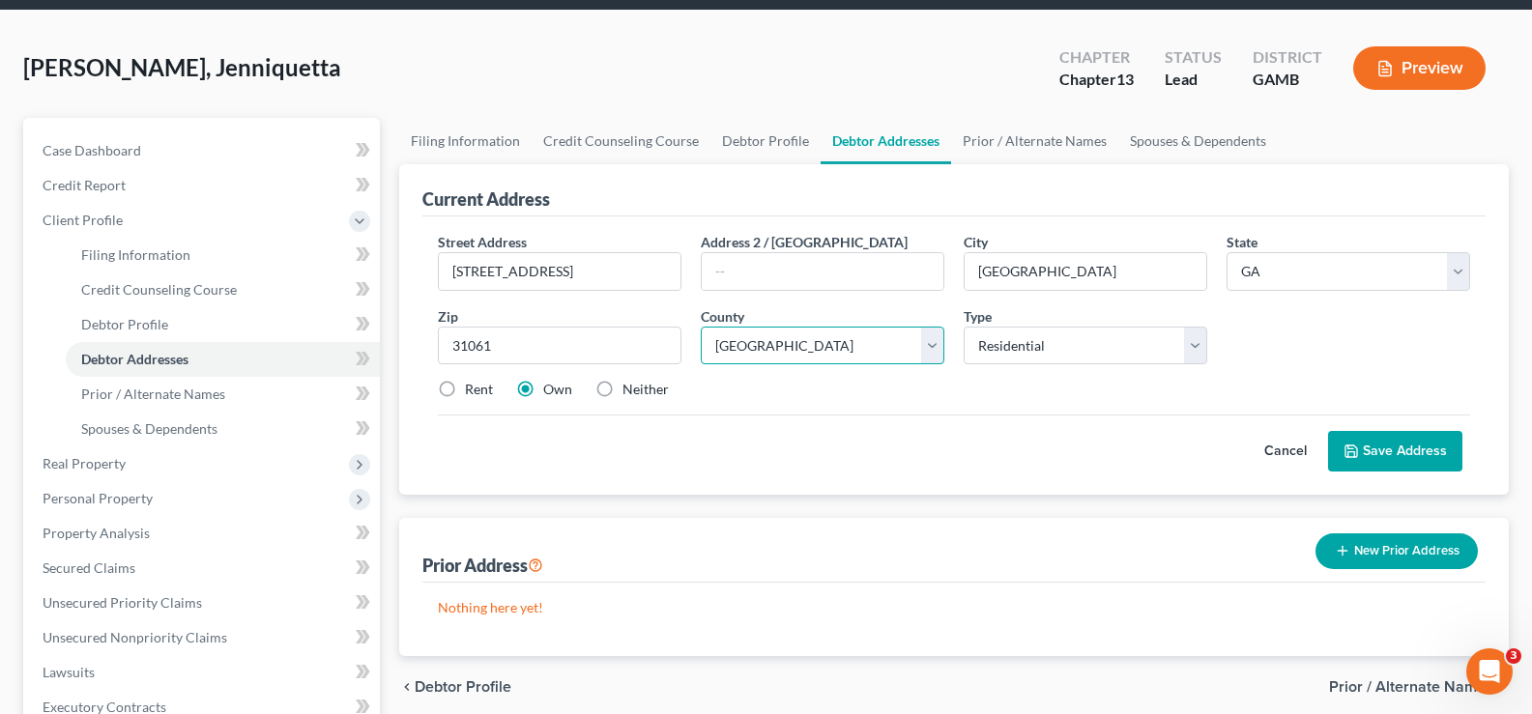
scroll to position [97, 0]
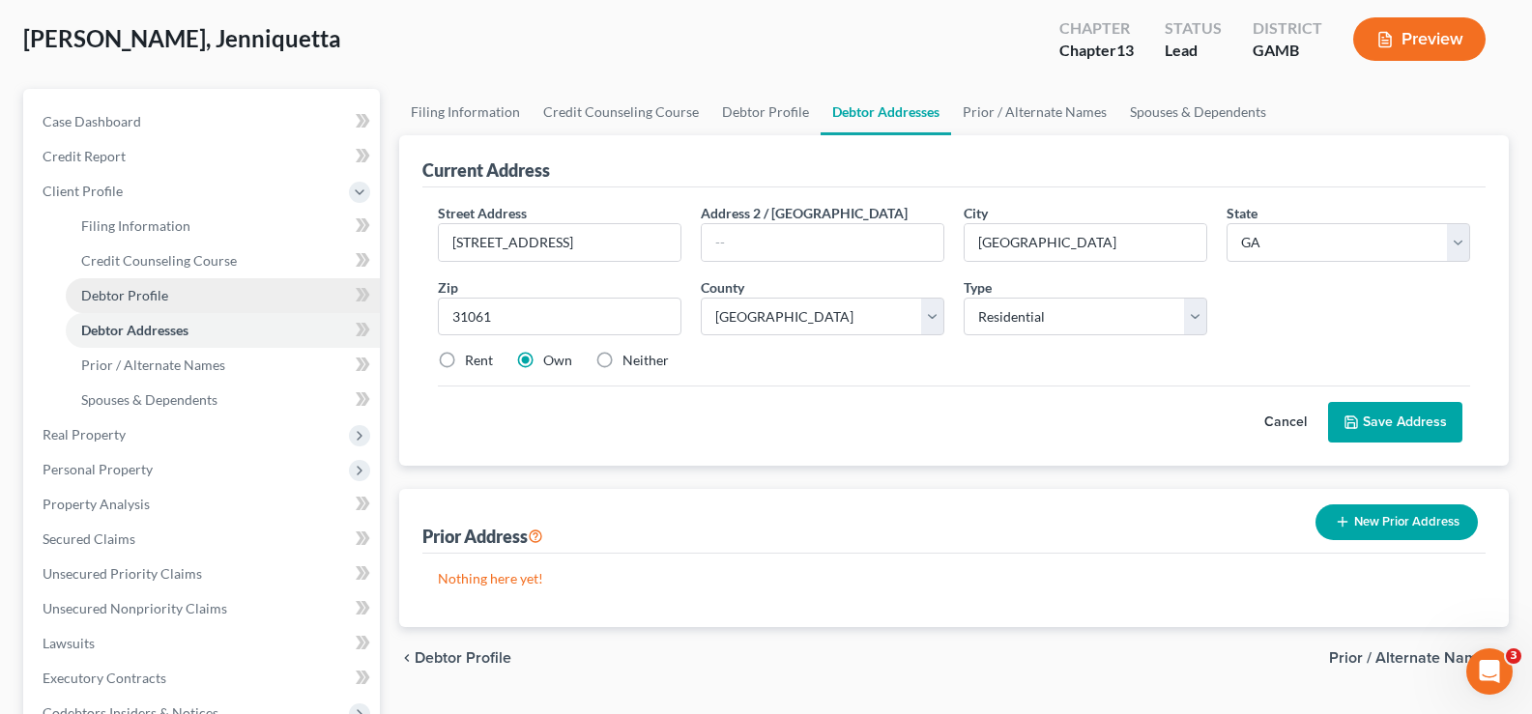
click at [122, 293] on span "Debtor Profile" at bounding box center [124, 295] width 87 height 16
select select "0"
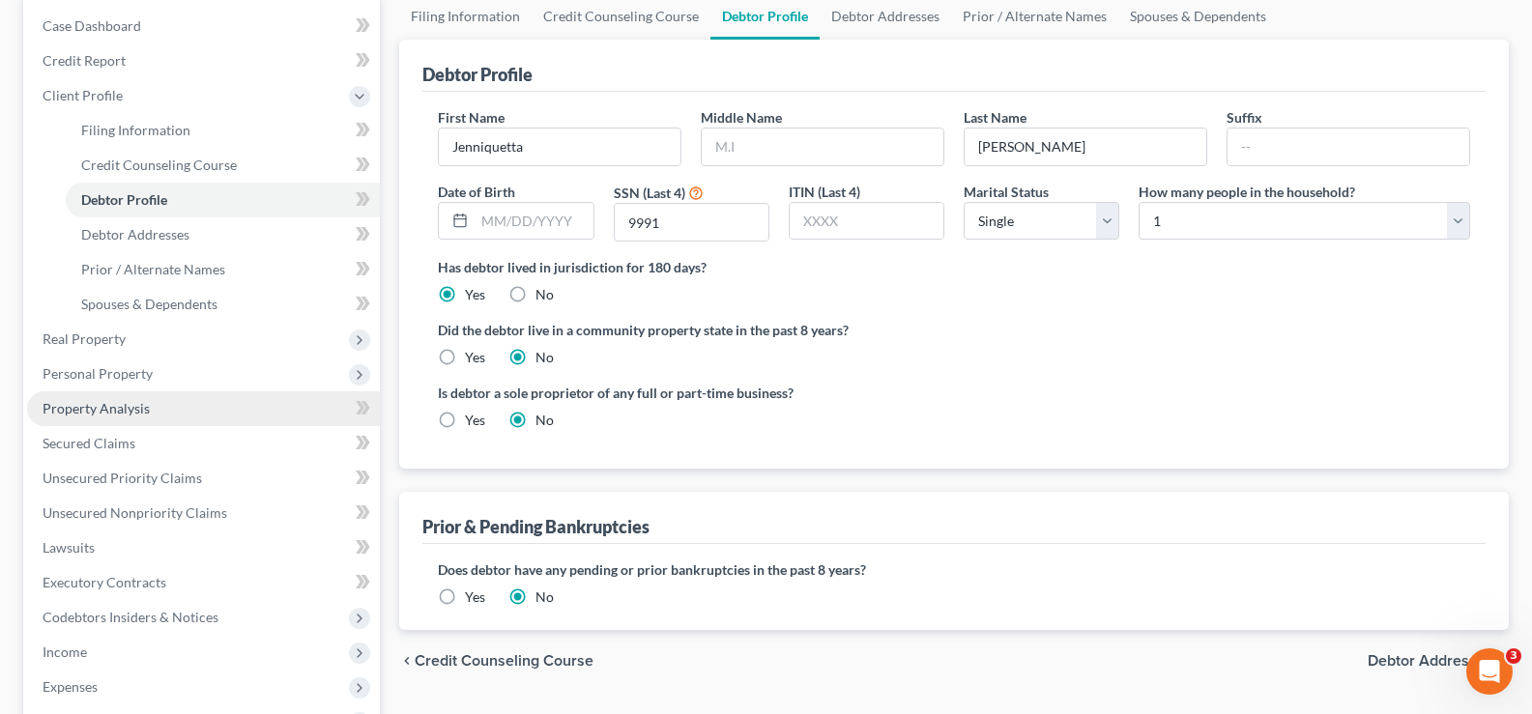
scroll to position [193, 0]
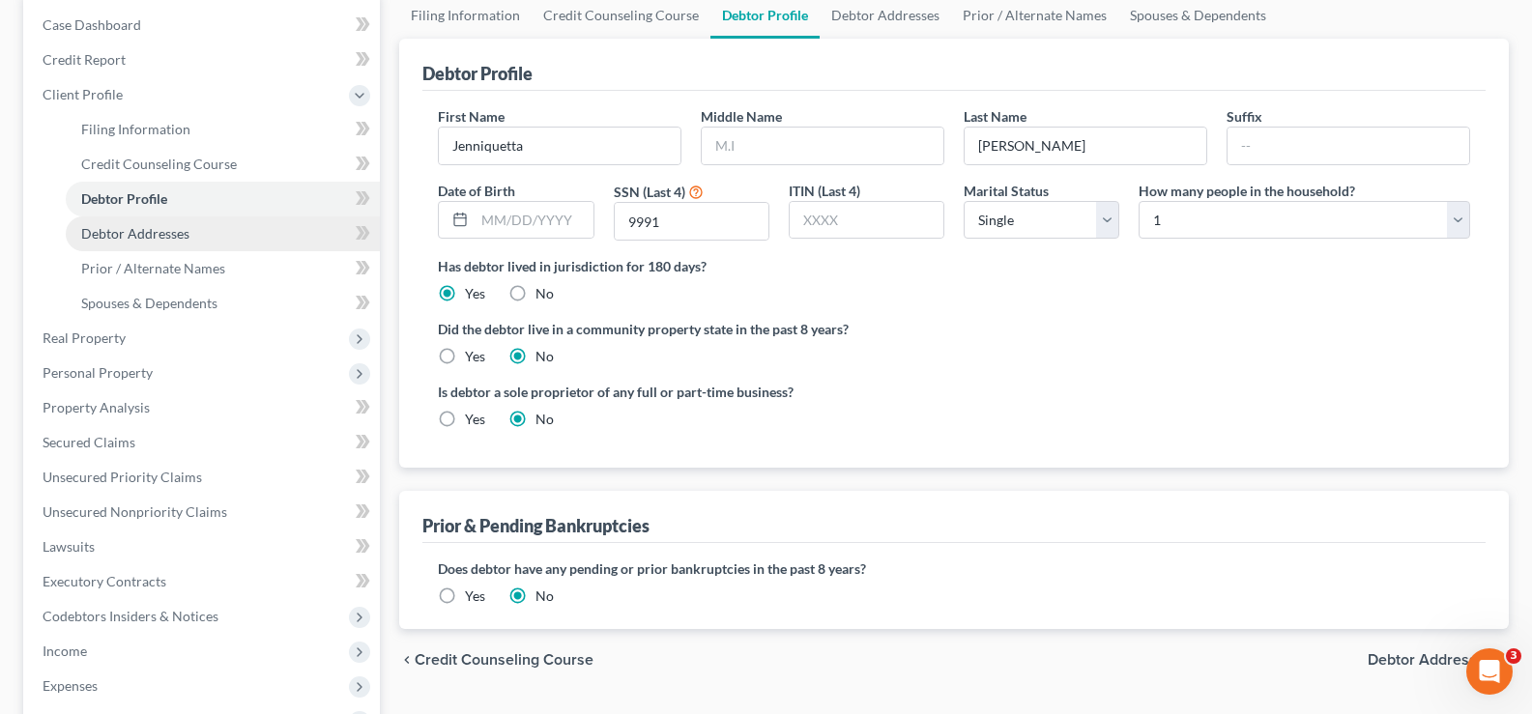
click at [138, 236] on span "Debtor Addresses" at bounding box center [135, 233] width 108 height 16
select select "0"
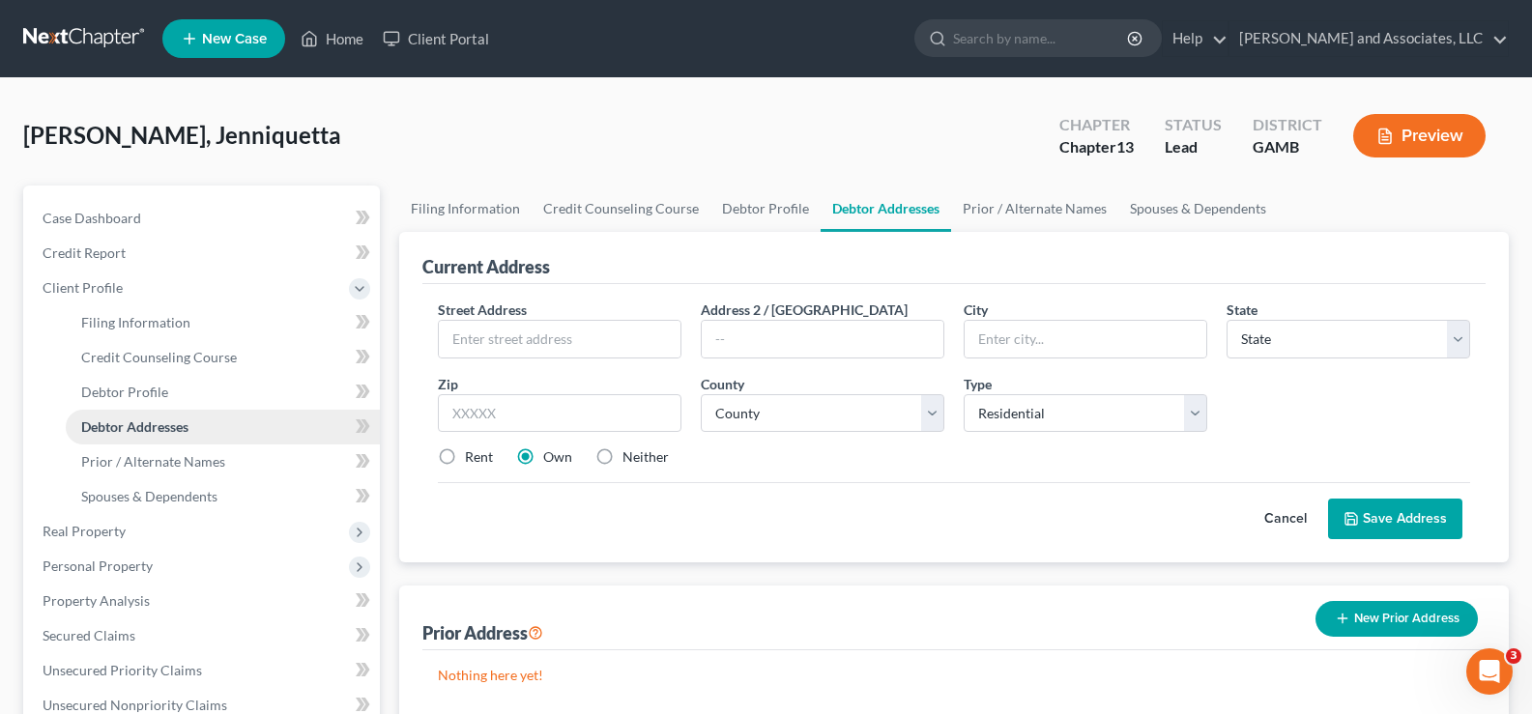
click at [115, 424] on span "Debtor Addresses" at bounding box center [134, 427] width 107 height 16
click at [129, 323] on span "Filing Information" at bounding box center [135, 322] width 109 height 16
select select "1"
select select "0"
select select "3"
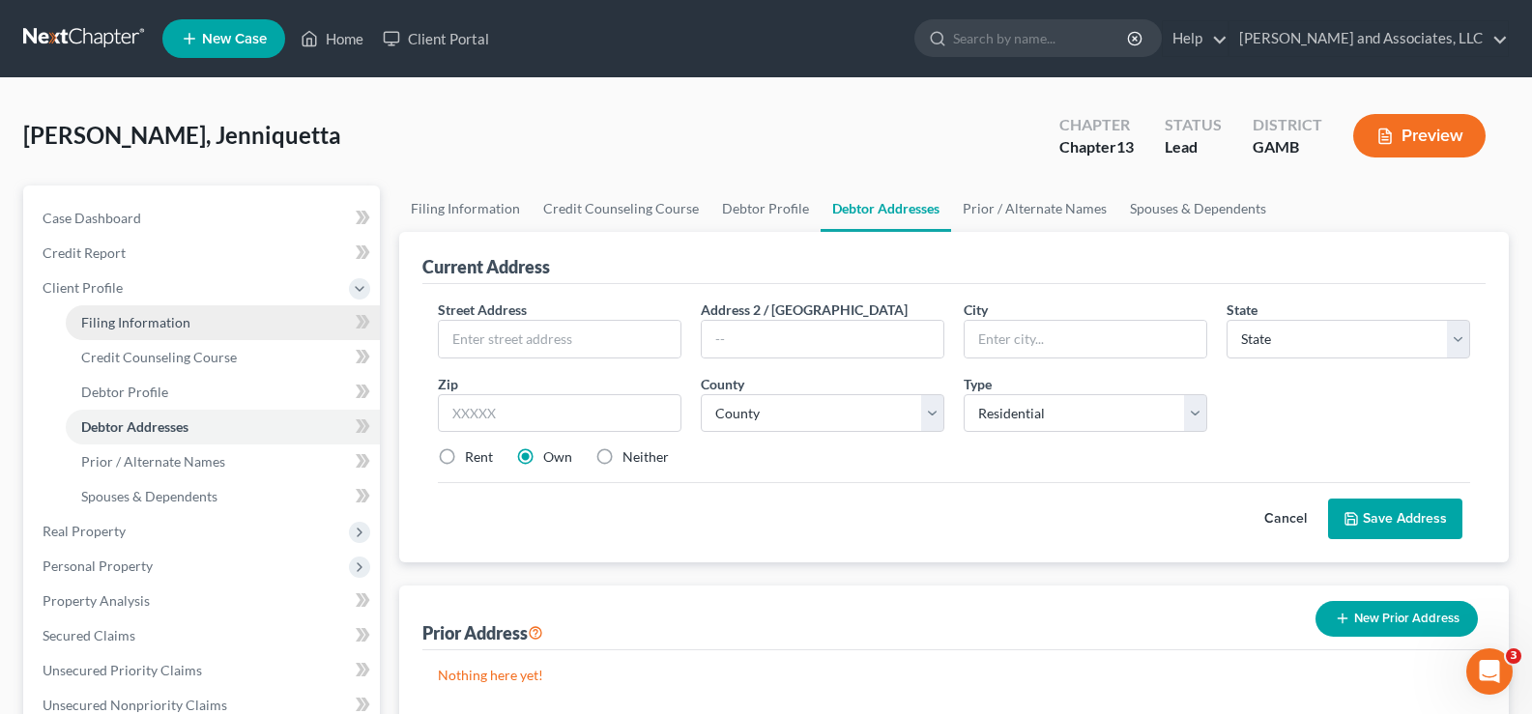
select select "18"
select select "0"
select select "10"
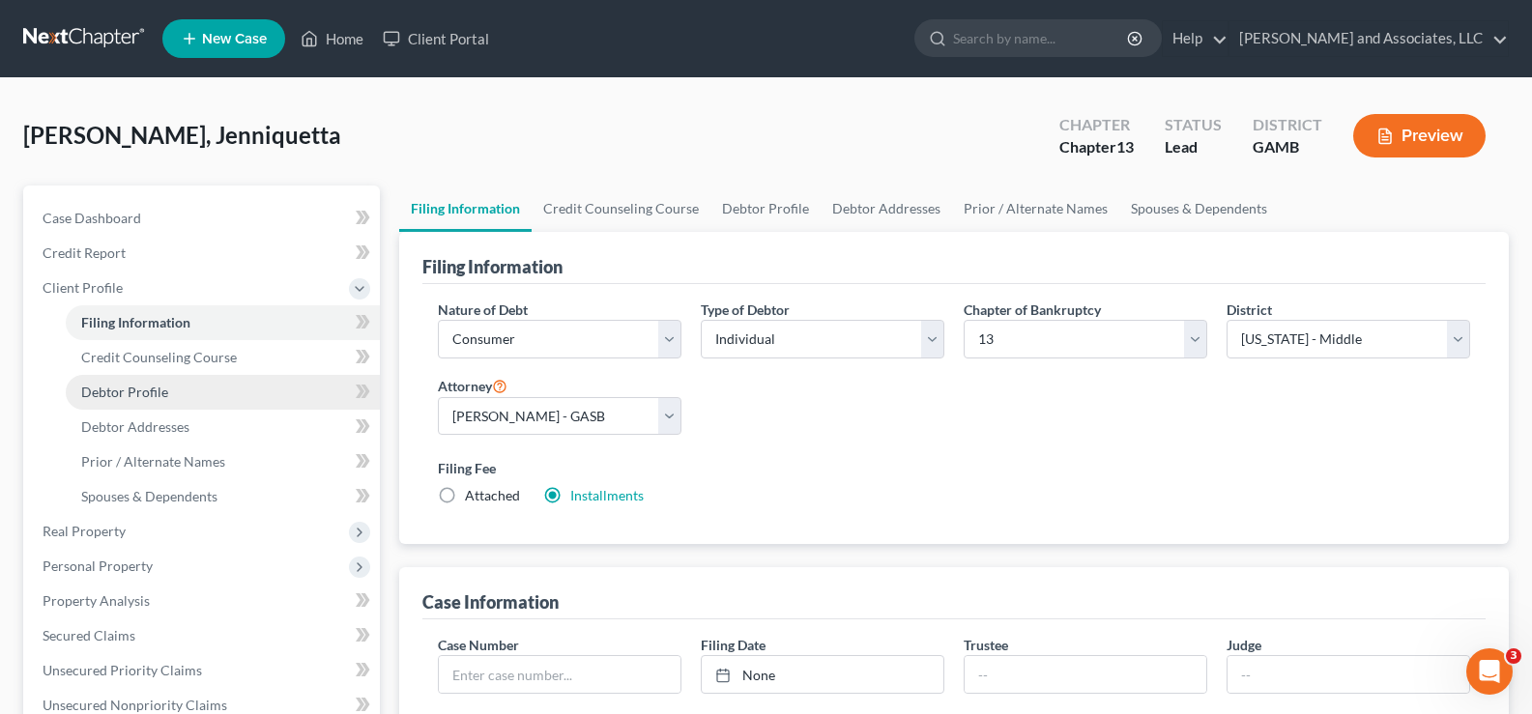
click at [130, 389] on span "Debtor Profile" at bounding box center [124, 392] width 87 height 16
select select "0"
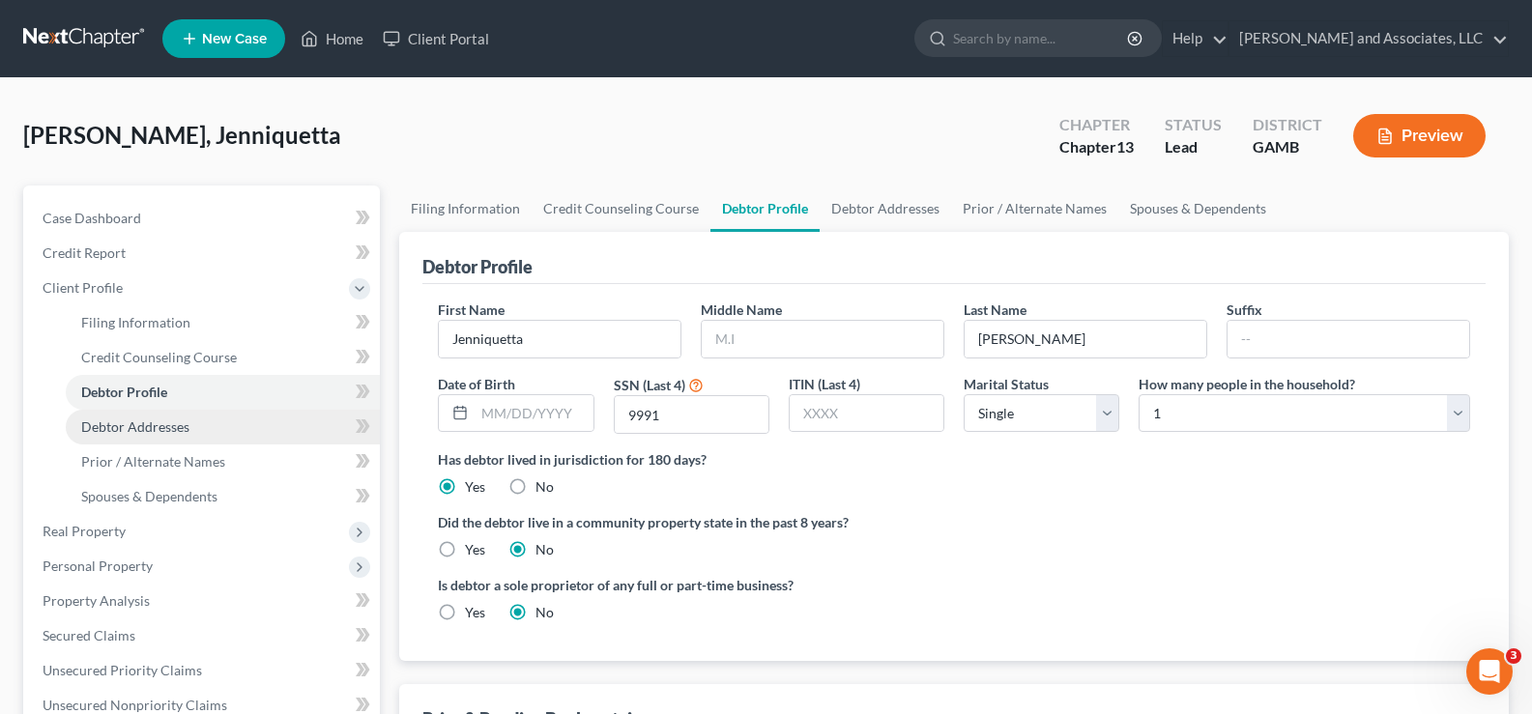
click at [129, 425] on span "Debtor Addresses" at bounding box center [135, 427] width 108 height 16
select select "0"
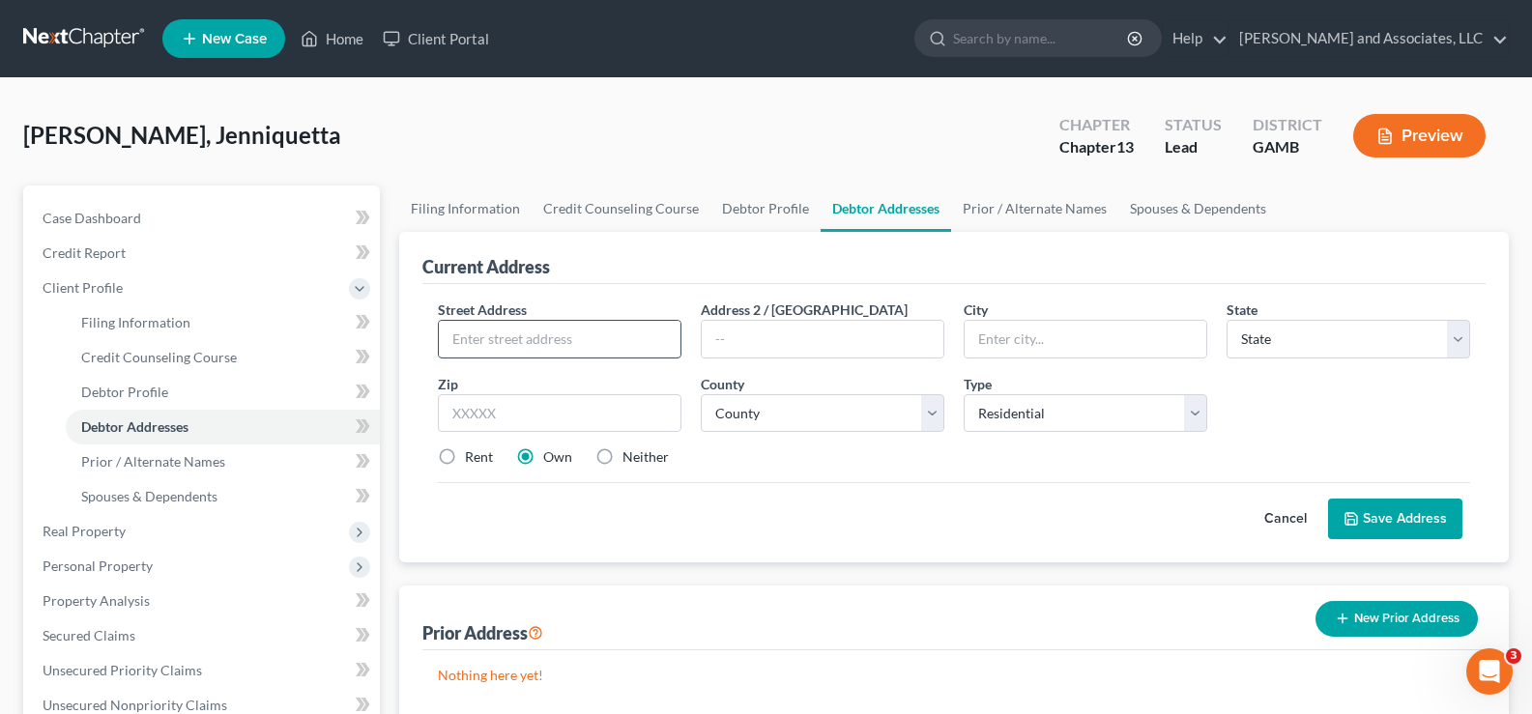
click at [462, 329] on input "text" at bounding box center [560, 339] width 242 height 37
type input "[STREET_ADDRESS]"
click at [970, 328] on input "text" at bounding box center [1086, 339] width 242 height 37
type input "[GEOGRAPHIC_DATA]"
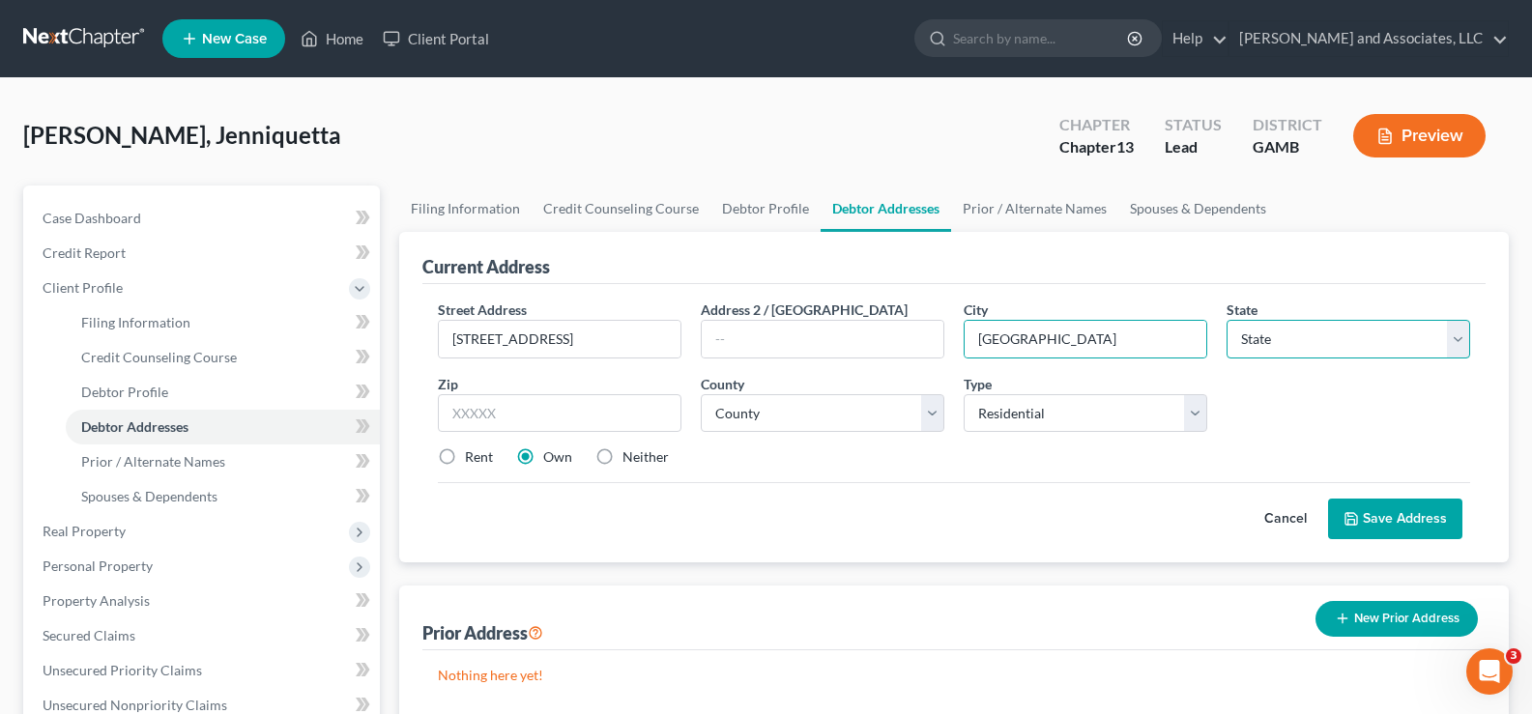
click at [1335, 339] on select "State [US_STATE] AK AR AZ CA CO CT DE DC [GEOGRAPHIC_DATA] [GEOGRAPHIC_DATA] GU…" at bounding box center [1349, 339] width 244 height 39
select select "10"
click at [1227, 320] on select "State [US_STATE] AK AR AZ CA CO CT DE DC [GEOGRAPHIC_DATA] [GEOGRAPHIC_DATA] GU…" at bounding box center [1349, 339] width 244 height 39
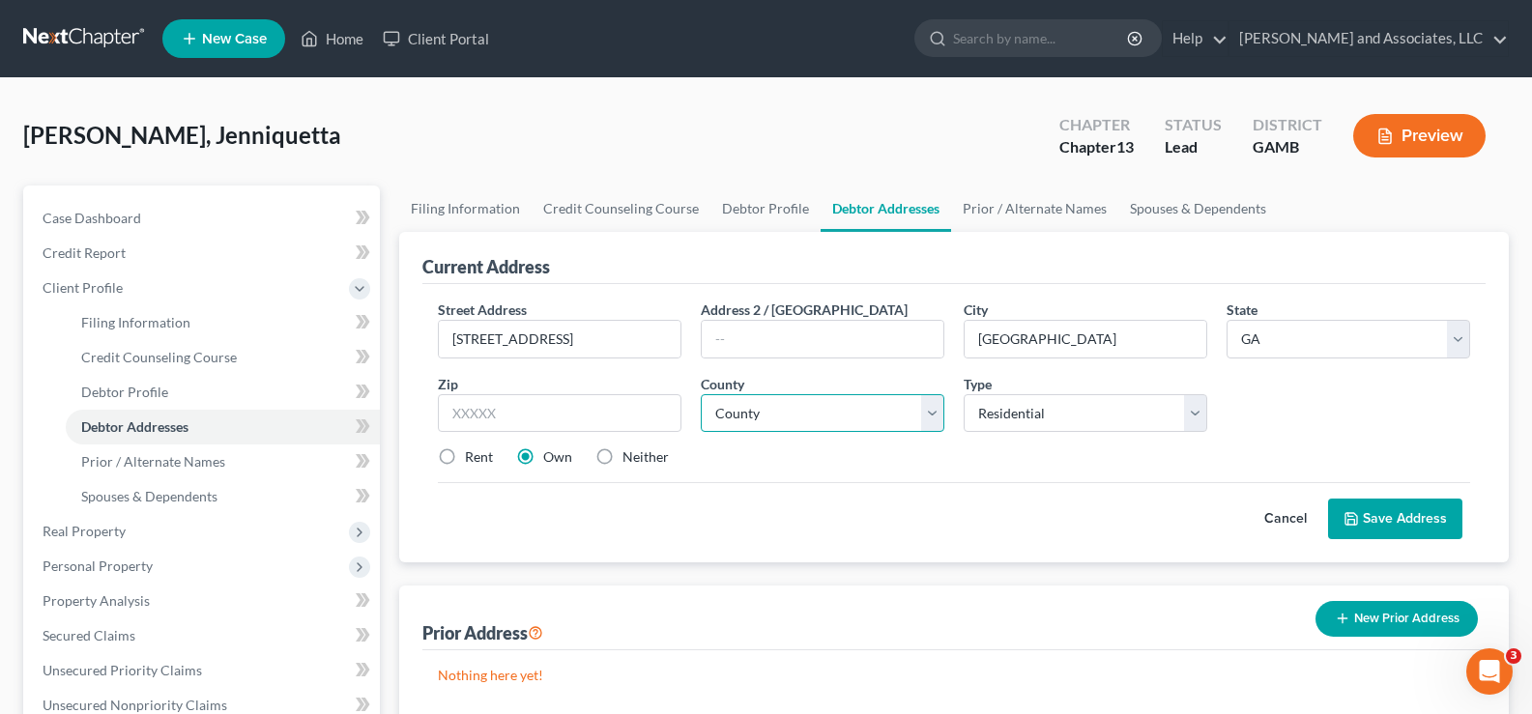
click at [842, 416] on select "County [GEOGRAPHIC_DATA] [GEOGRAPHIC_DATA] [GEOGRAPHIC_DATA] [GEOGRAPHIC_DATA] …" at bounding box center [823, 413] width 244 height 39
select select "149"
click at [701, 394] on select "County [GEOGRAPHIC_DATA] [GEOGRAPHIC_DATA] [GEOGRAPHIC_DATA] [GEOGRAPHIC_DATA] …" at bounding box center [823, 413] width 244 height 39
click at [470, 424] on input "text" at bounding box center [560, 413] width 244 height 39
type input "31061"
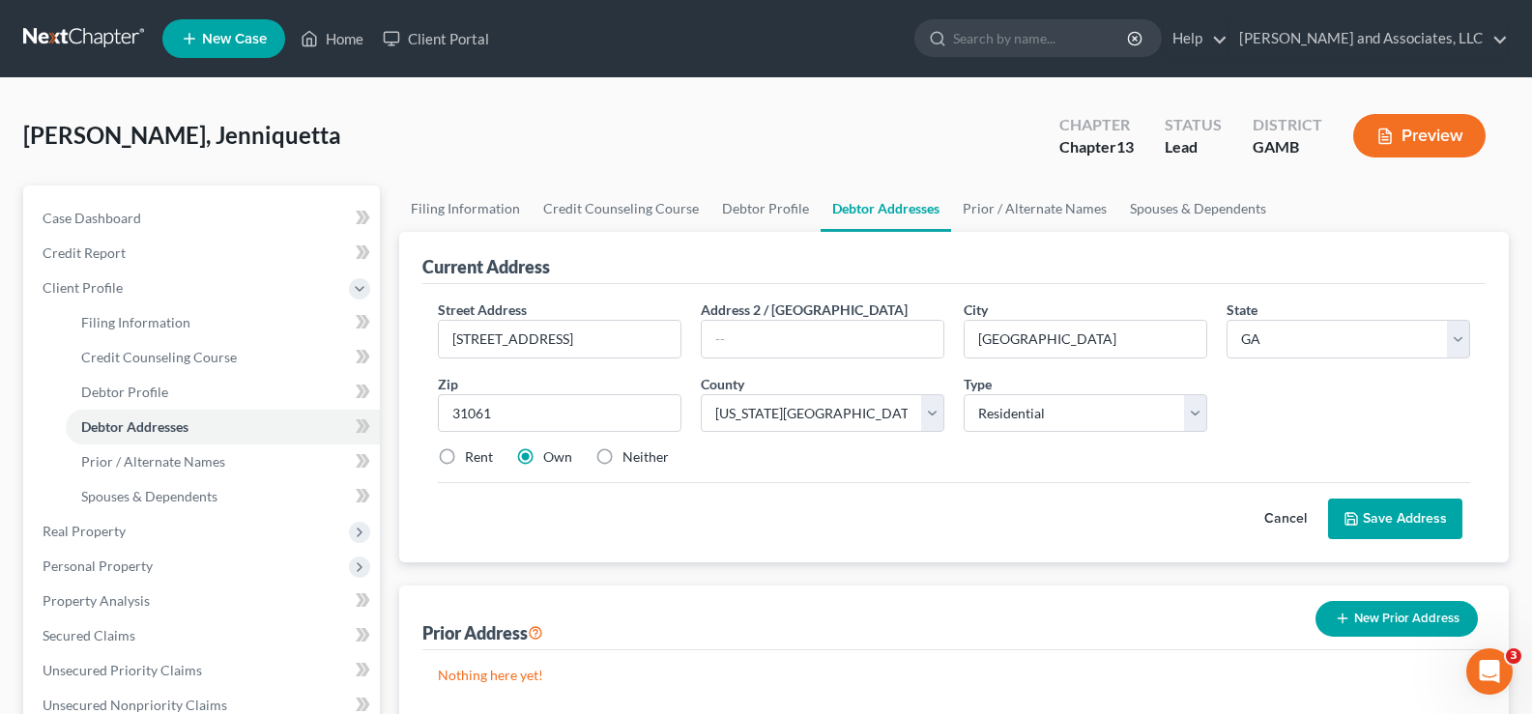
click at [1431, 528] on button "Save Address" at bounding box center [1395, 519] width 134 height 41
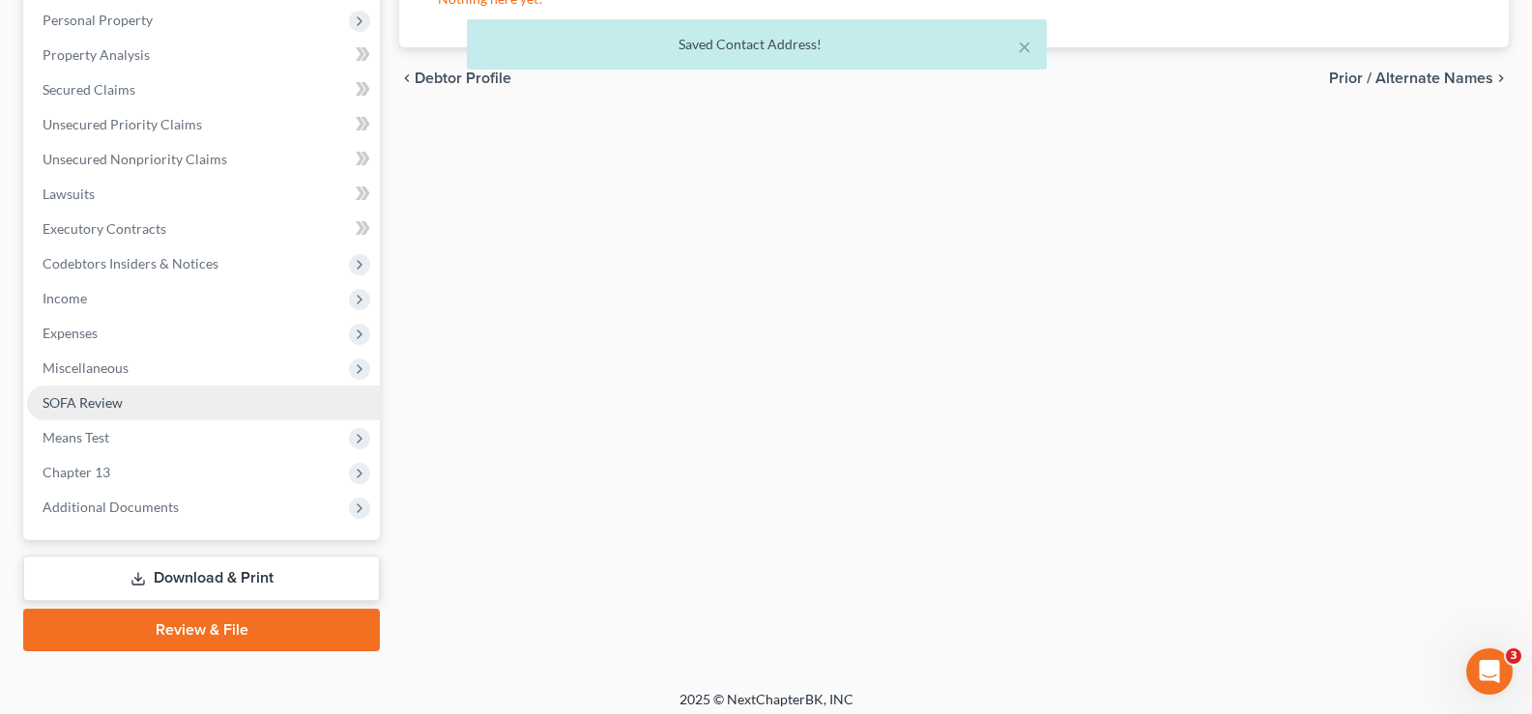
scroll to position [557, 0]
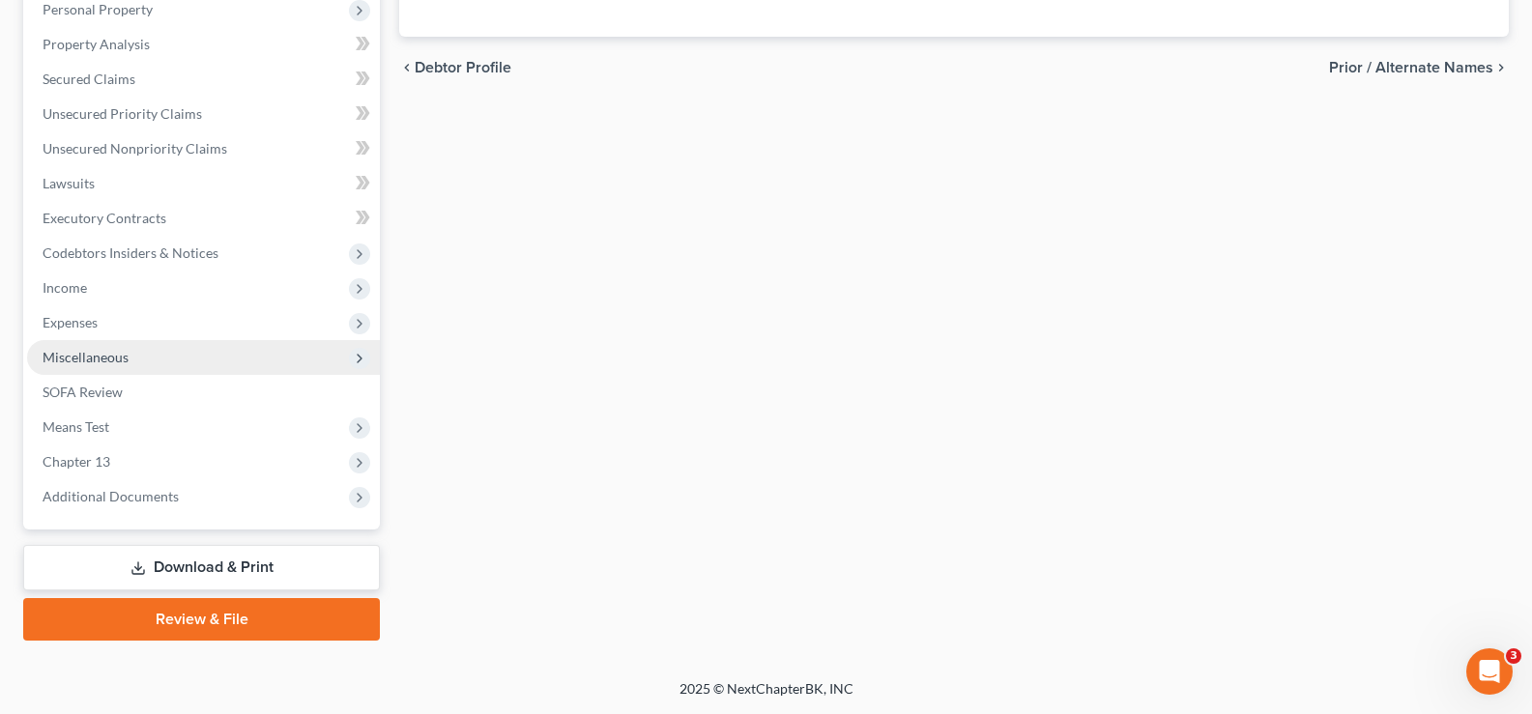
click at [96, 363] on span "Miscellaneous" at bounding box center [86, 357] width 86 height 16
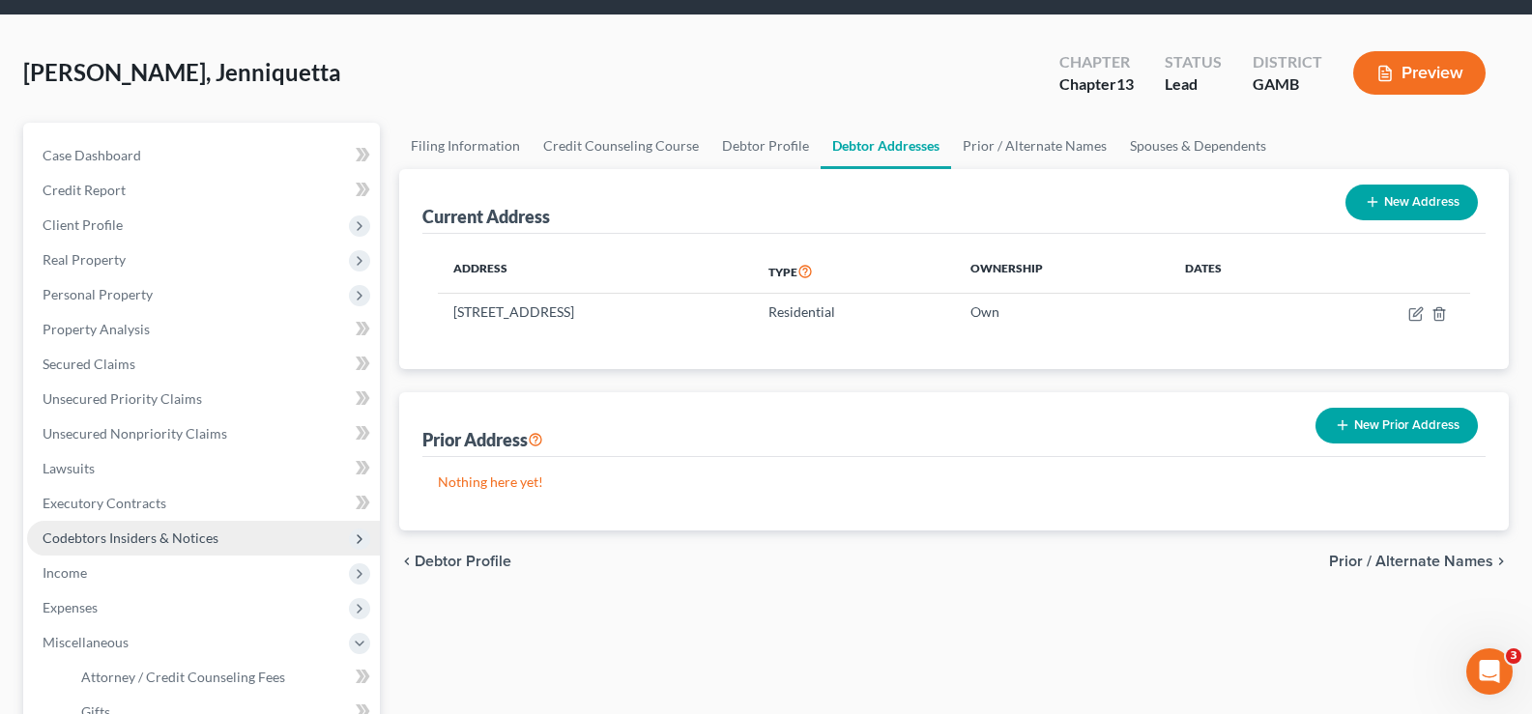
scroll to position [97, 0]
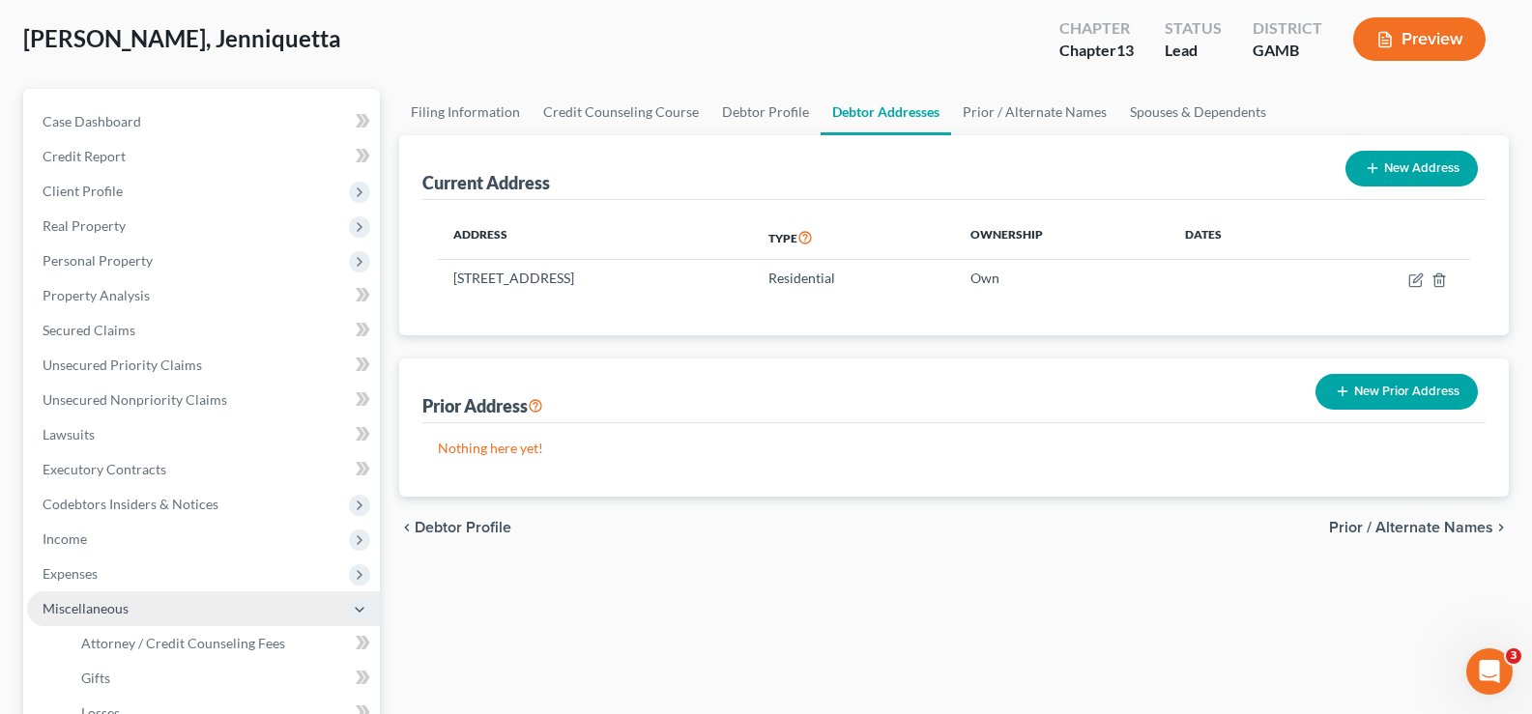
click at [93, 610] on span "Miscellaneous" at bounding box center [86, 608] width 86 height 16
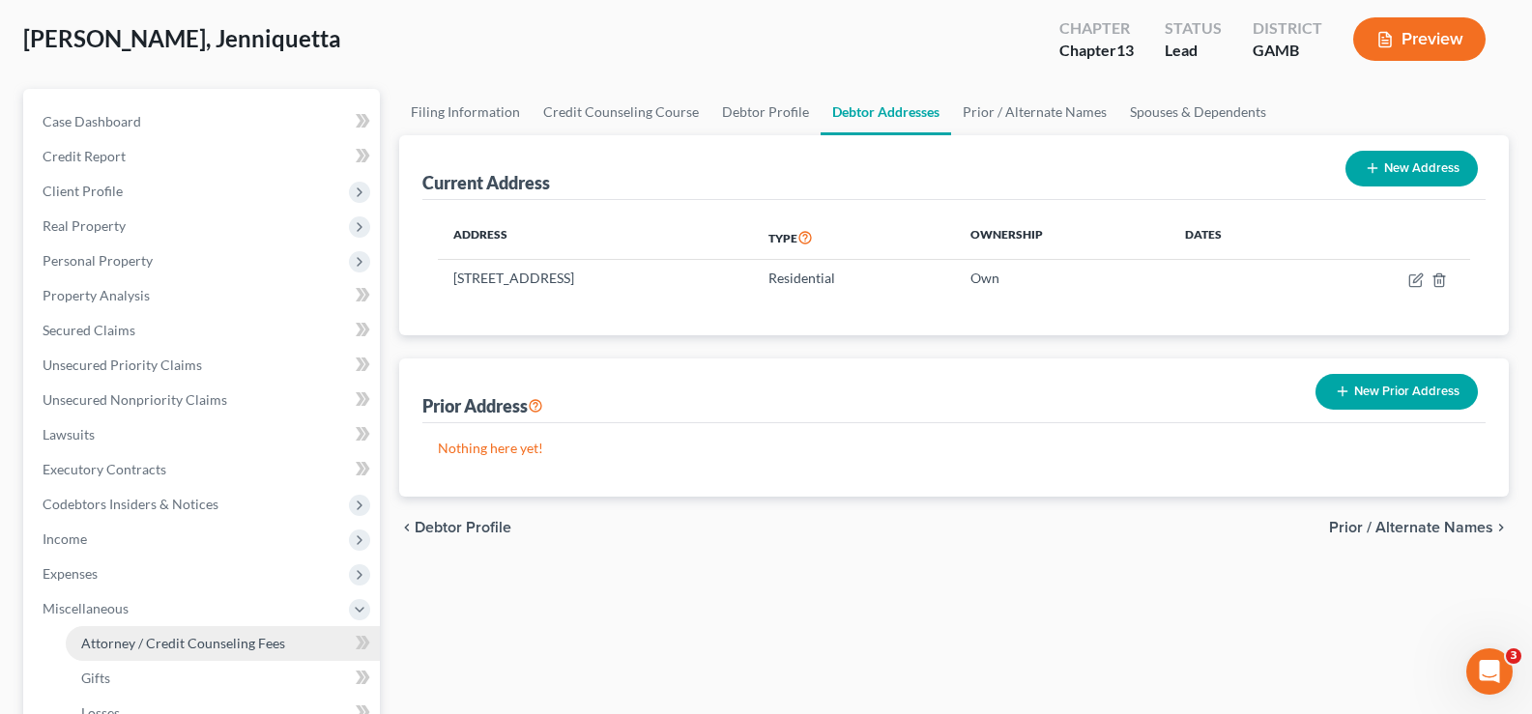
click at [108, 636] on span "Attorney / Credit Counseling Fees" at bounding box center [183, 643] width 204 height 16
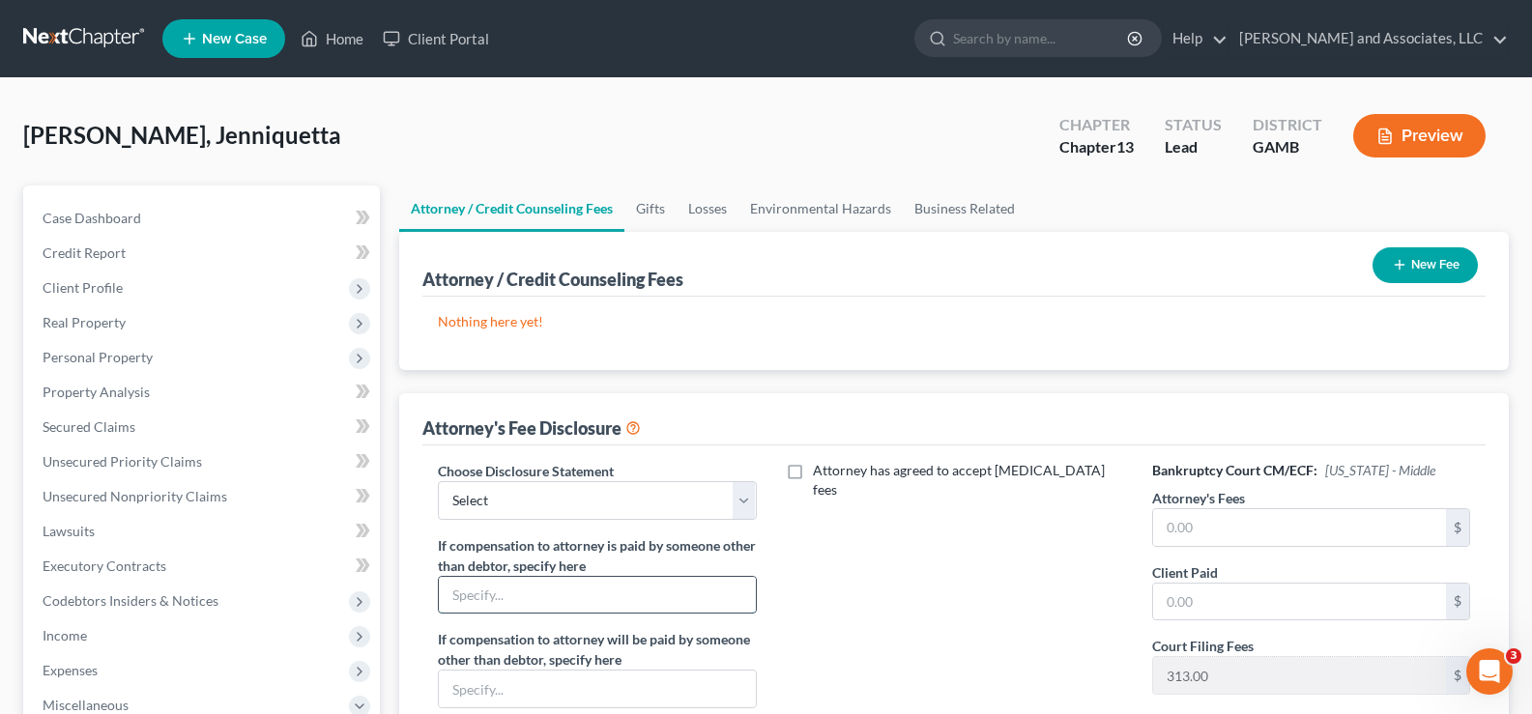
click at [523, 596] on input "text" at bounding box center [597, 595] width 316 height 37
type input "NONE"
click at [1211, 520] on input "text" at bounding box center [1299, 527] width 293 height 37
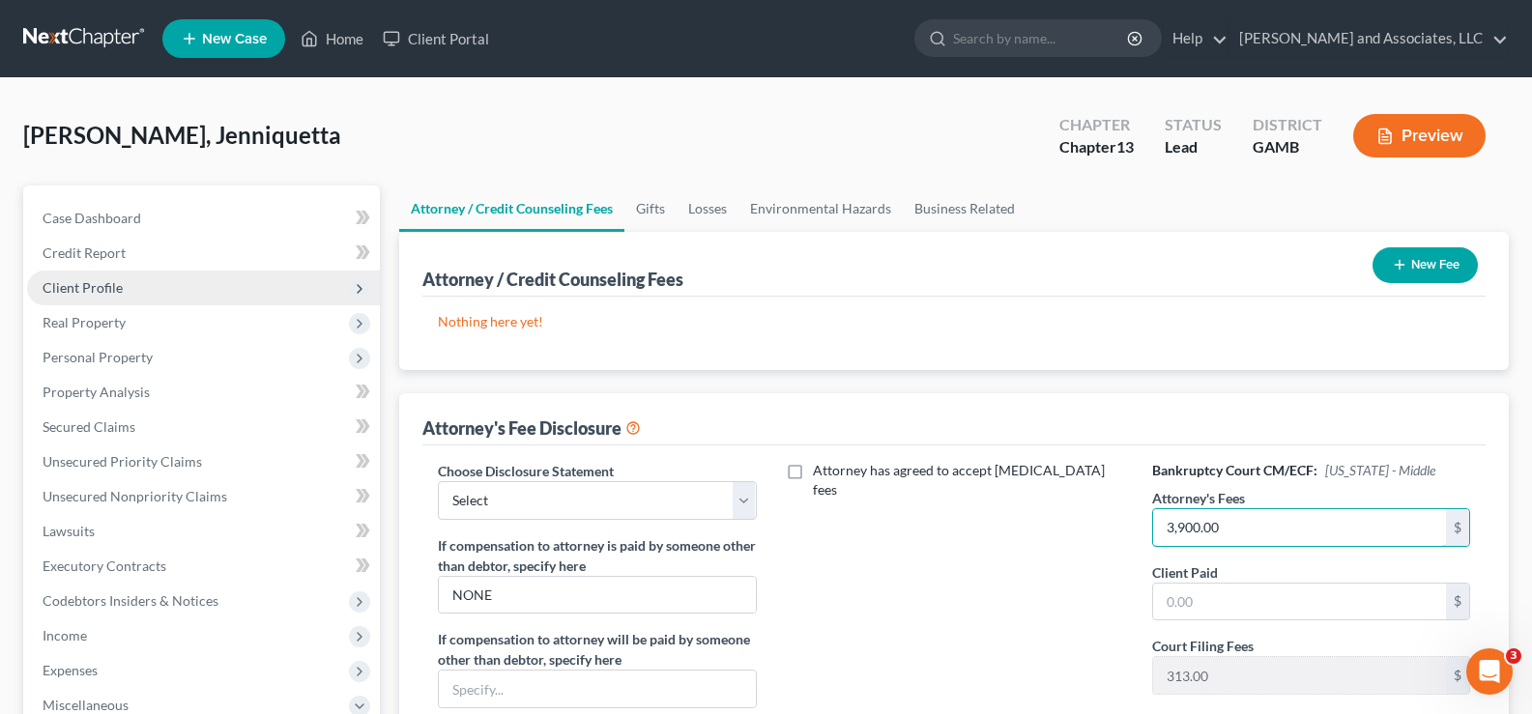
type input "3,900.00"
click at [92, 279] on span "Client Profile" at bounding box center [83, 287] width 80 height 16
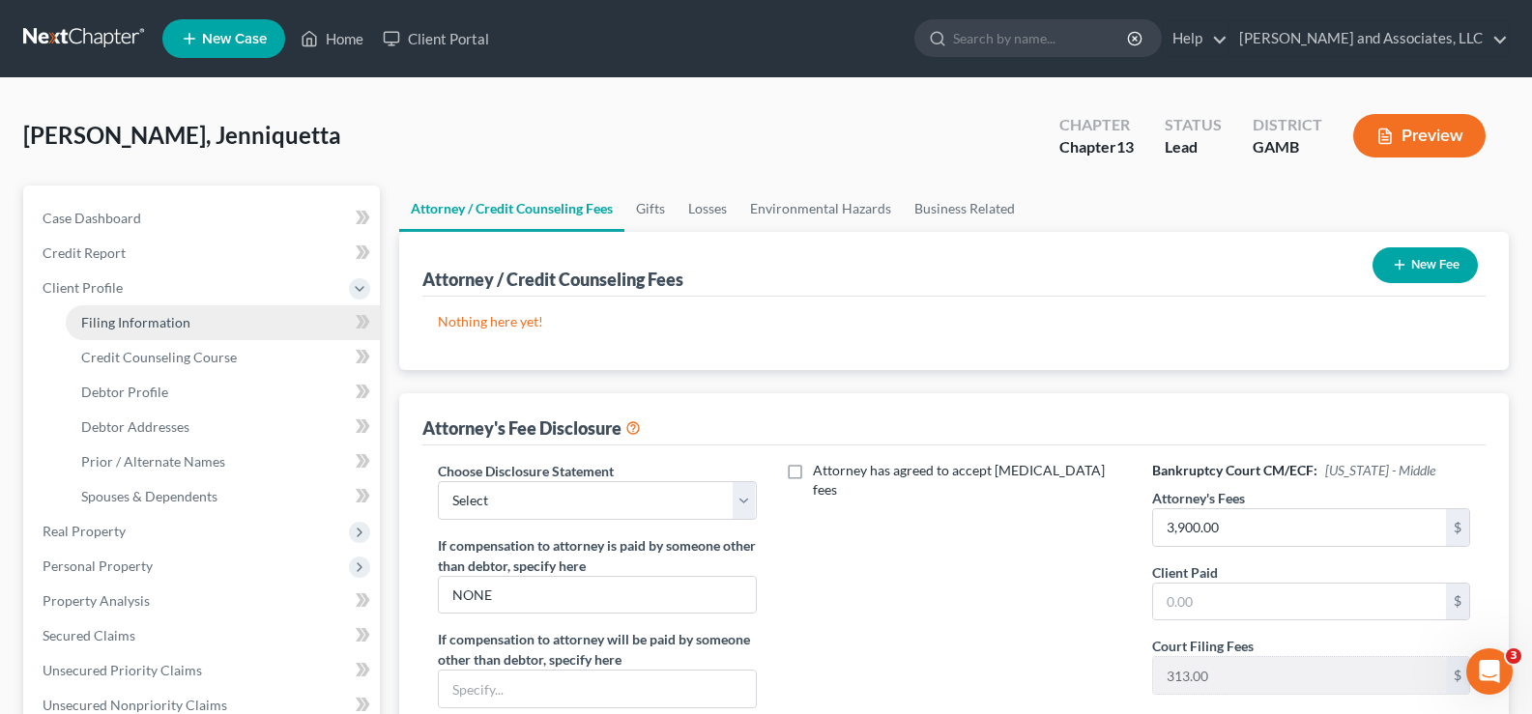
click at [118, 323] on span "Filing Information" at bounding box center [135, 322] width 109 height 16
select select "1"
select select "0"
select select "3"
select select "18"
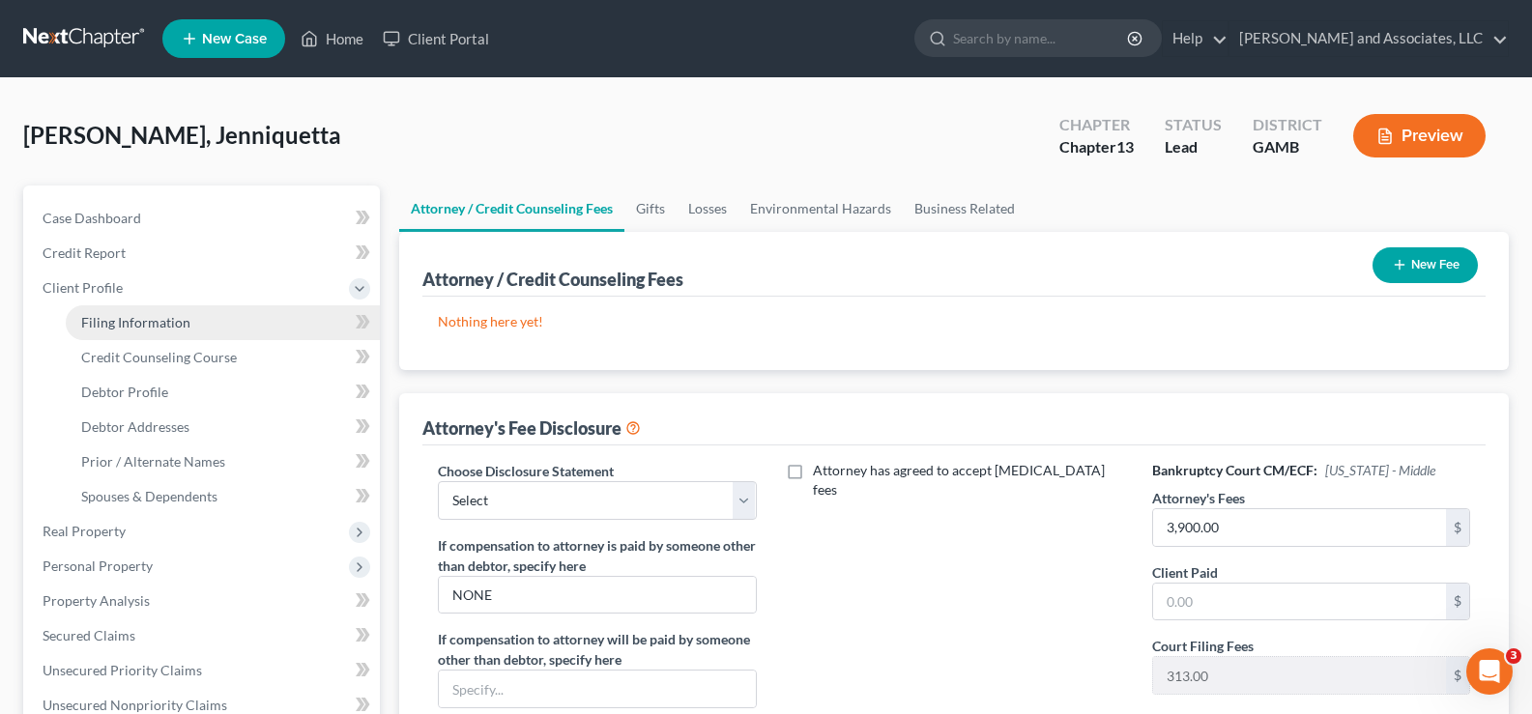
select select "0"
select select "10"
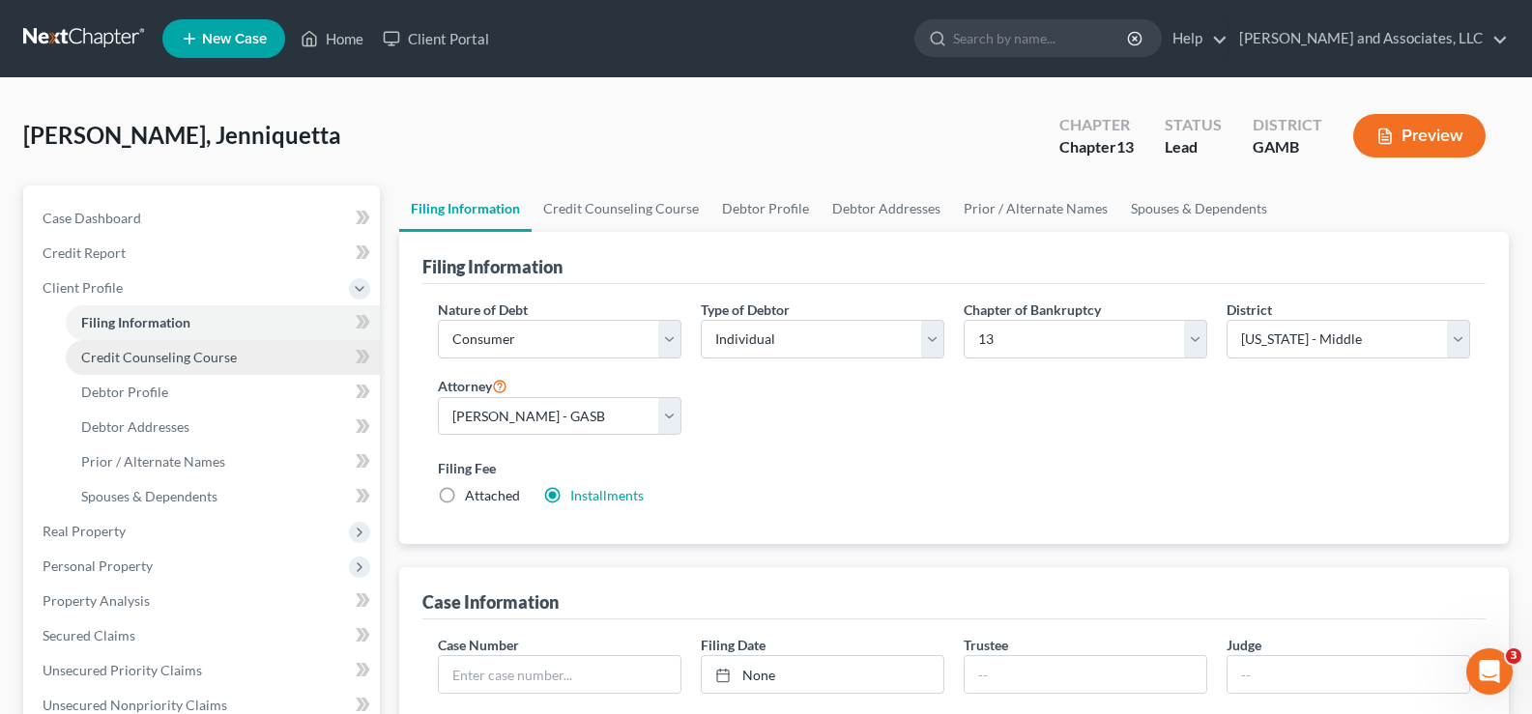
click at [150, 362] on span "Credit Counseling Course" at bounding box center [159, 357] width 156 height 16
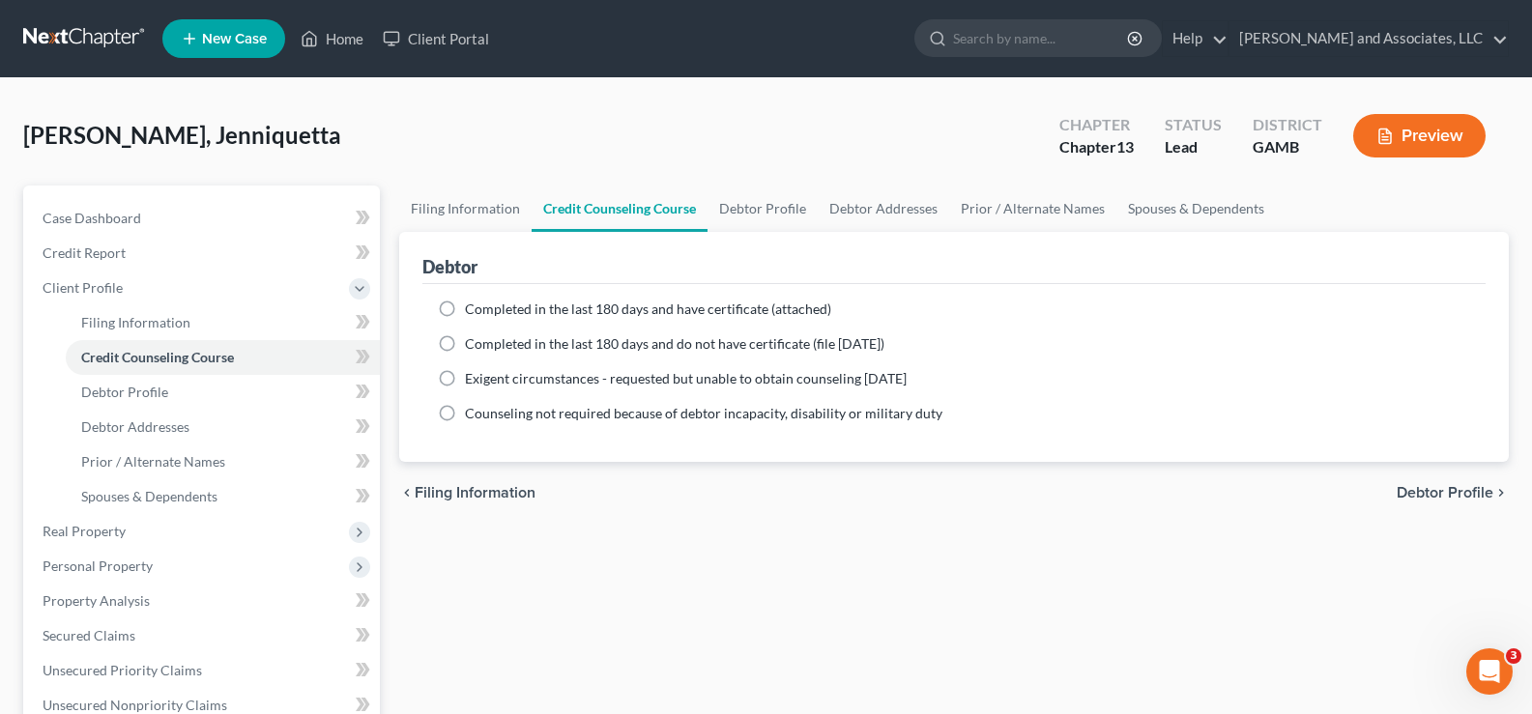
click at [465, 306] on label "Completed in the last 180 days and have certificate (attached)" at bounding box center [648, 309] width 366 height 19
click at [473, 306] on input "Completed in the last 180 days and have certificate (attached)" at bounding box center [479, 306] width 13 height 13
radio input "true"
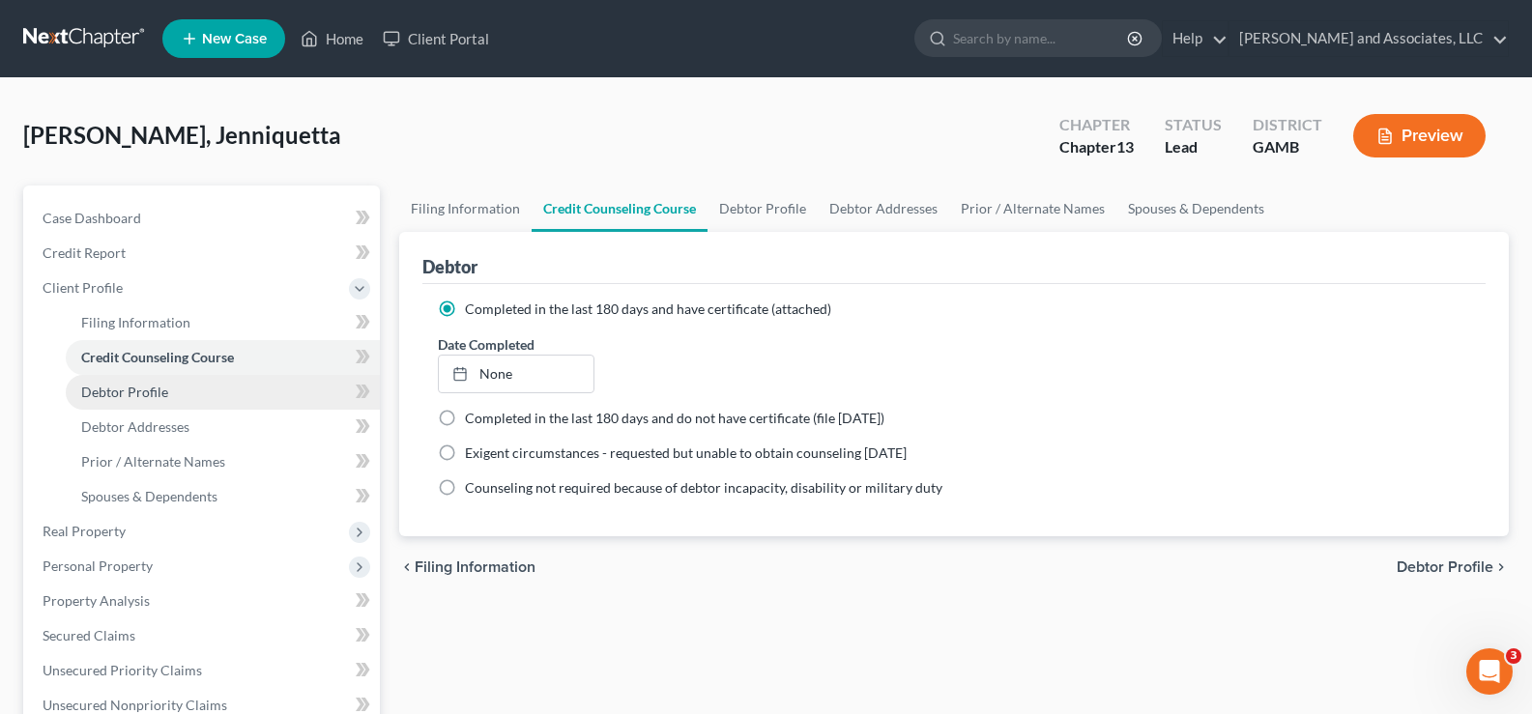
click at [152, 395] on span "Debtor Profile" at bounding box center [124, 392] width 87 height 16
select select "0"
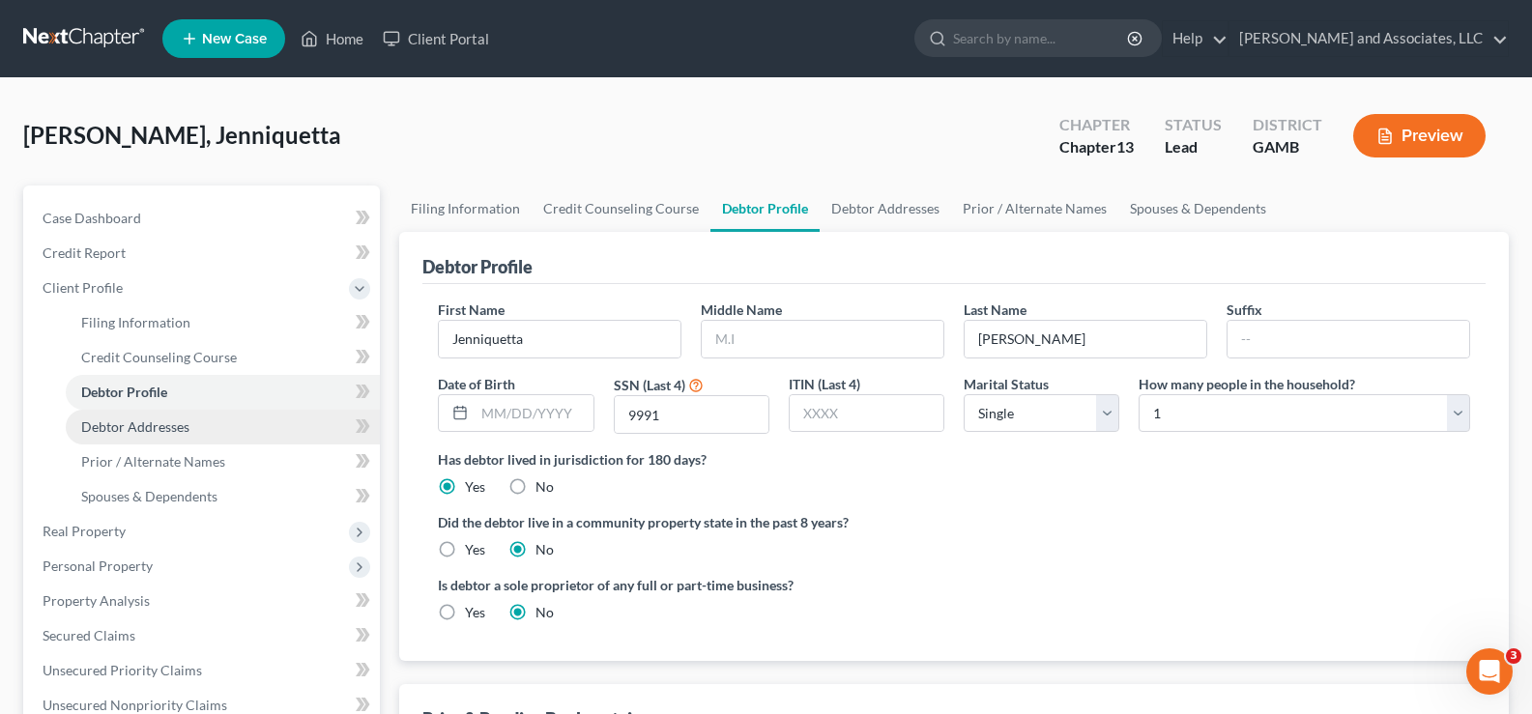
click at [147, 432] on span "Debtor Addresses" at bounding box center [135, 427] width 108 height 16
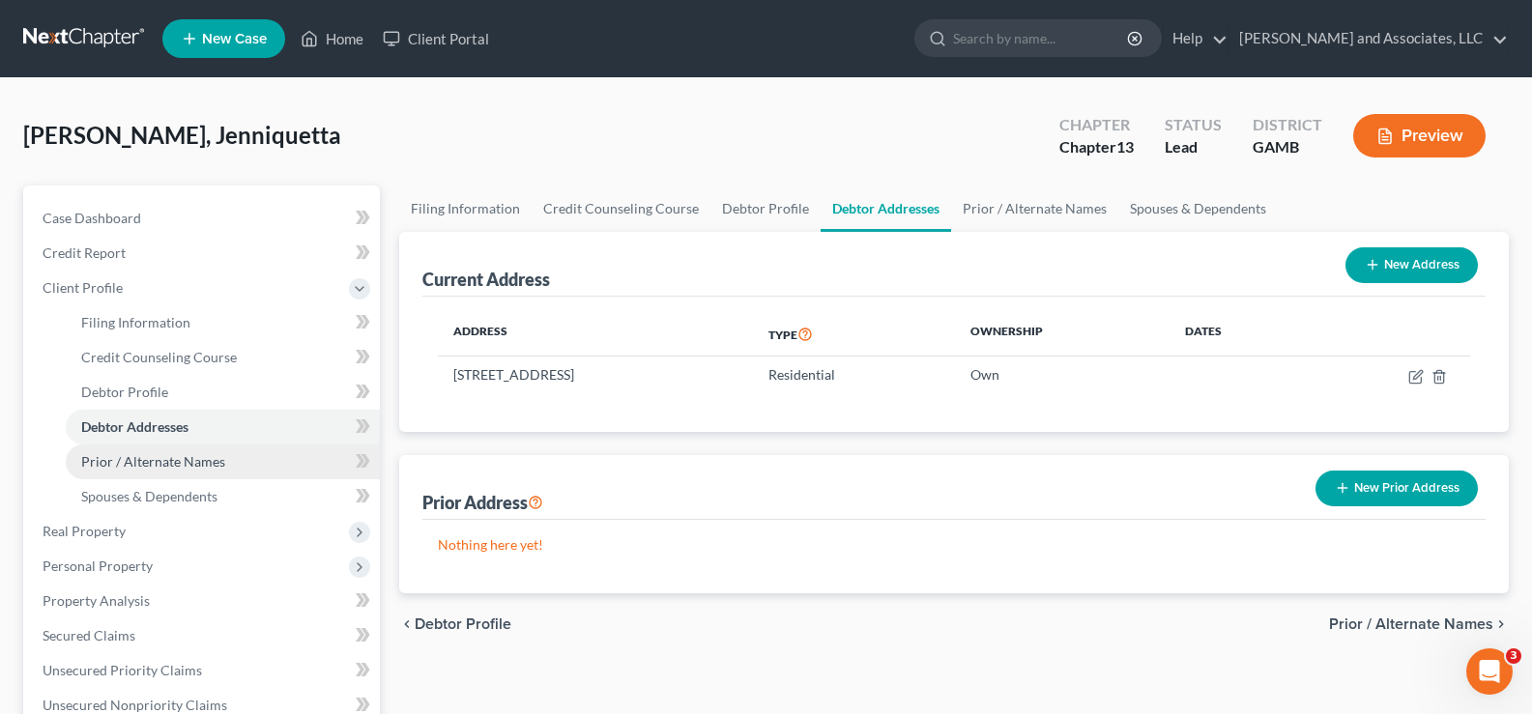
click at [170, 463] on span "Prior / Alternate Names" at bounding box center [153, 461] width 144 height 16
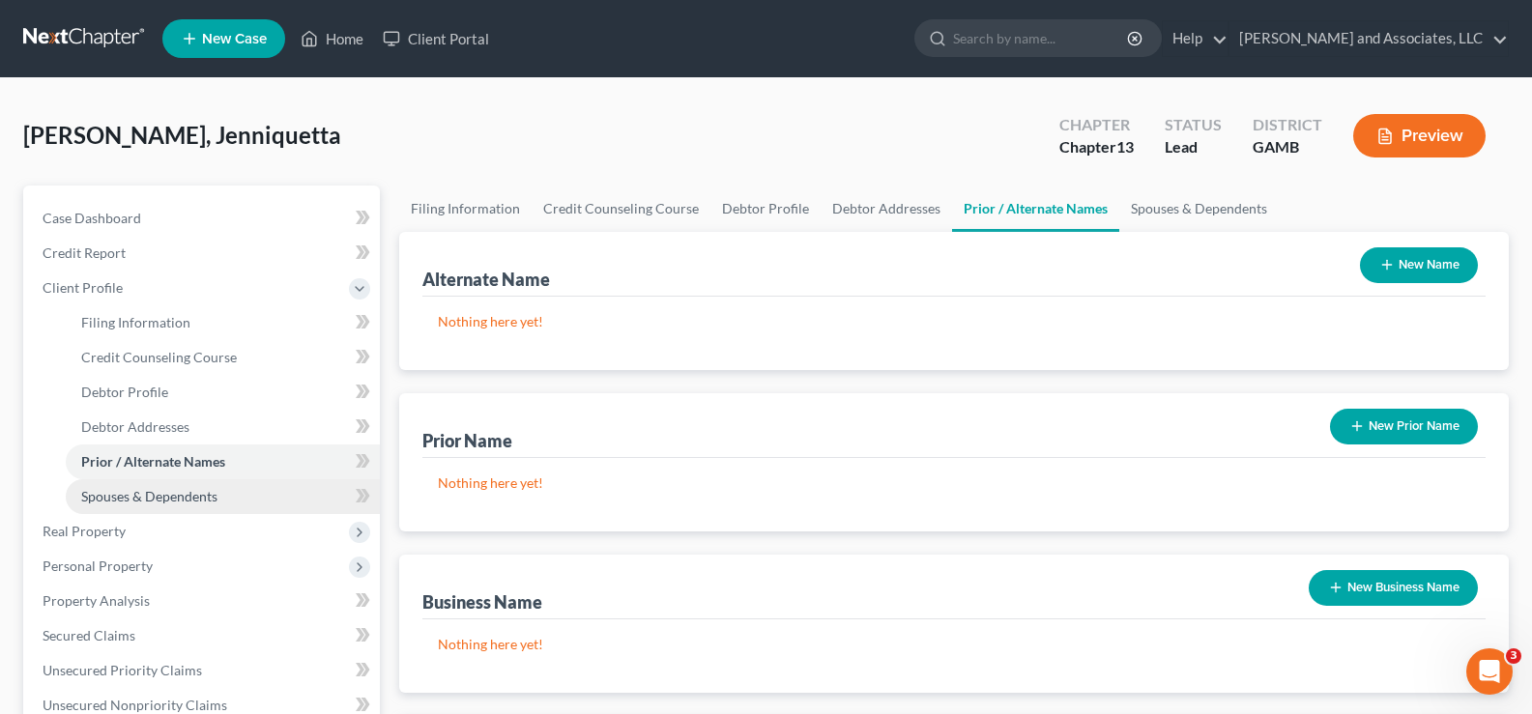
click at [189, 505] on link "Spouses & Dependents" at bounding box center [223, 496] width 314 height 35
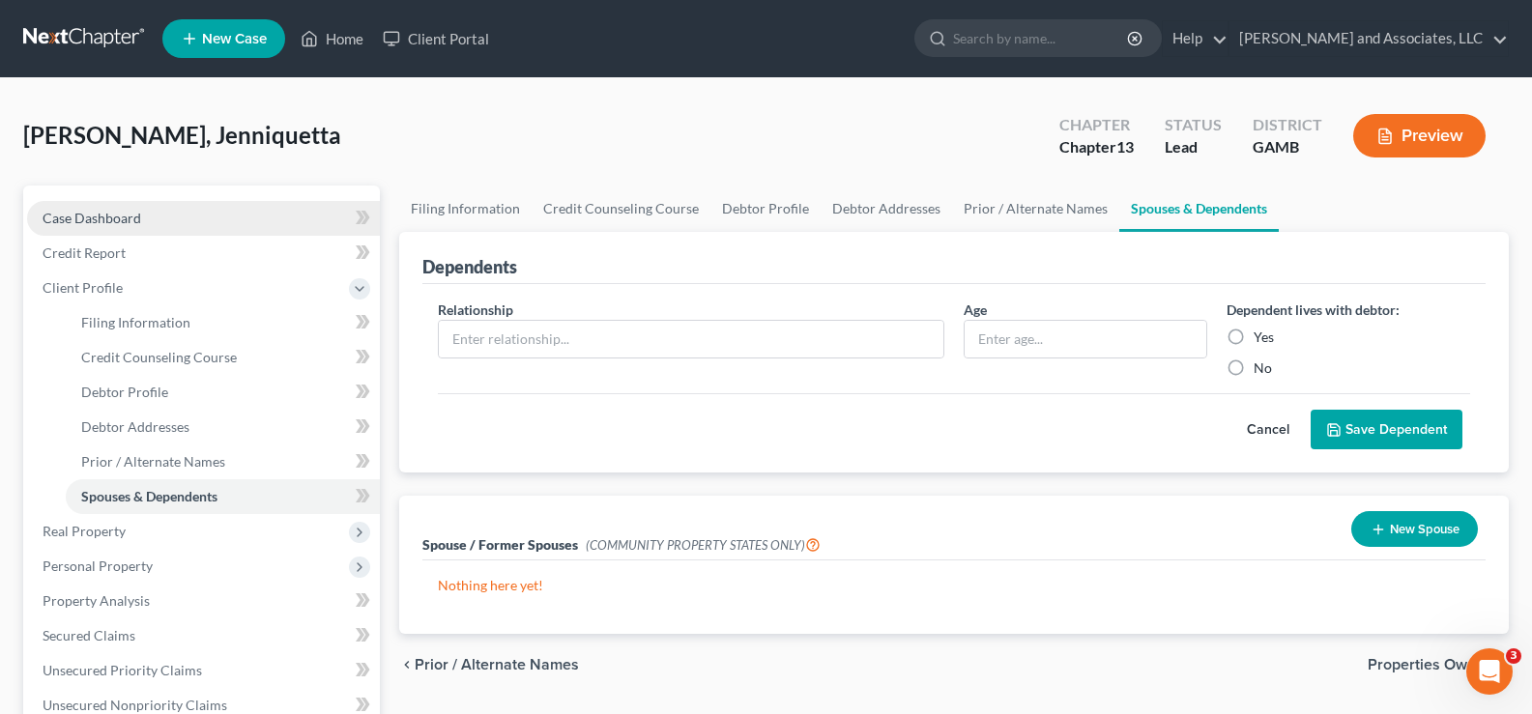
click at [75, 216] on span "Case Dashboard" at bounding box center [92, 218] width 99 height 16
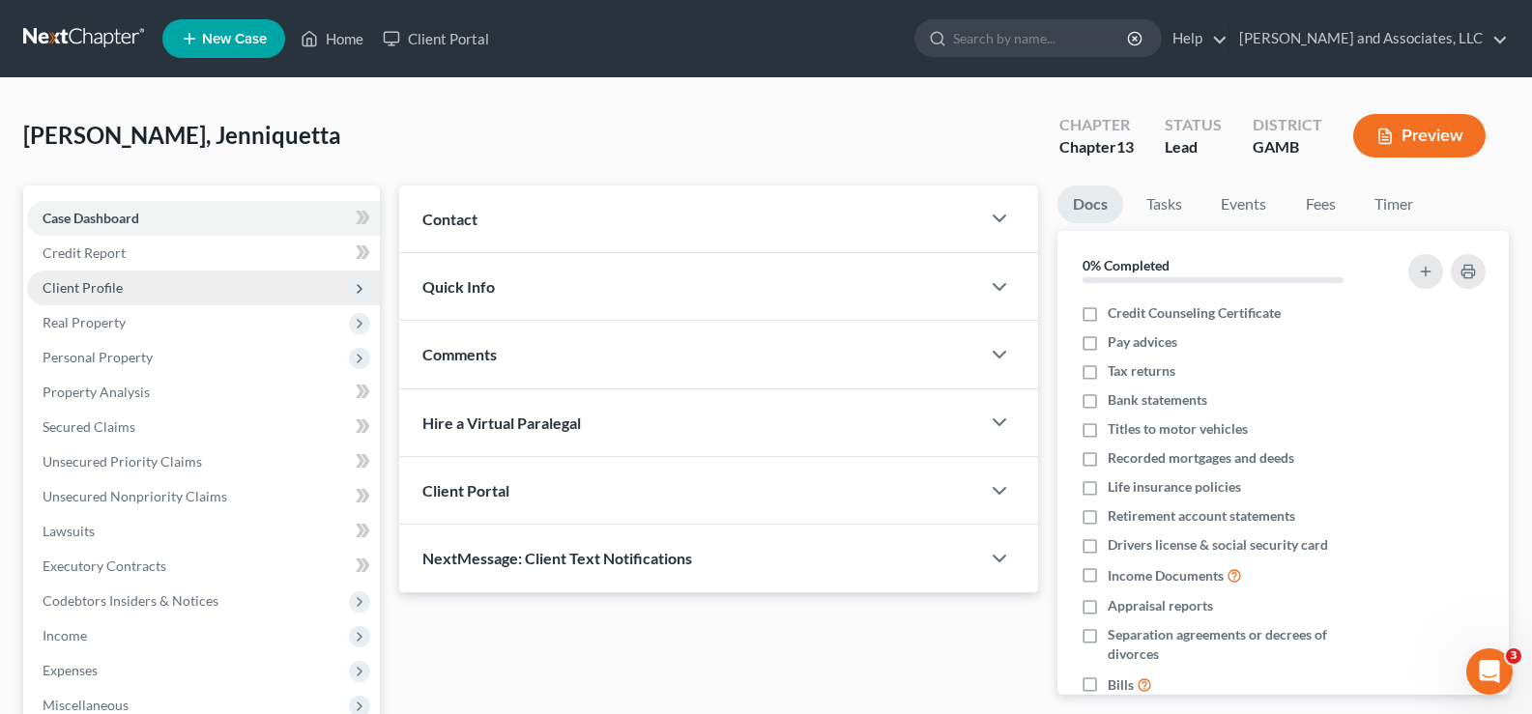
click at [73, 290] on span "Client Profile" at bounding box center [83, 287] width 80 height 16
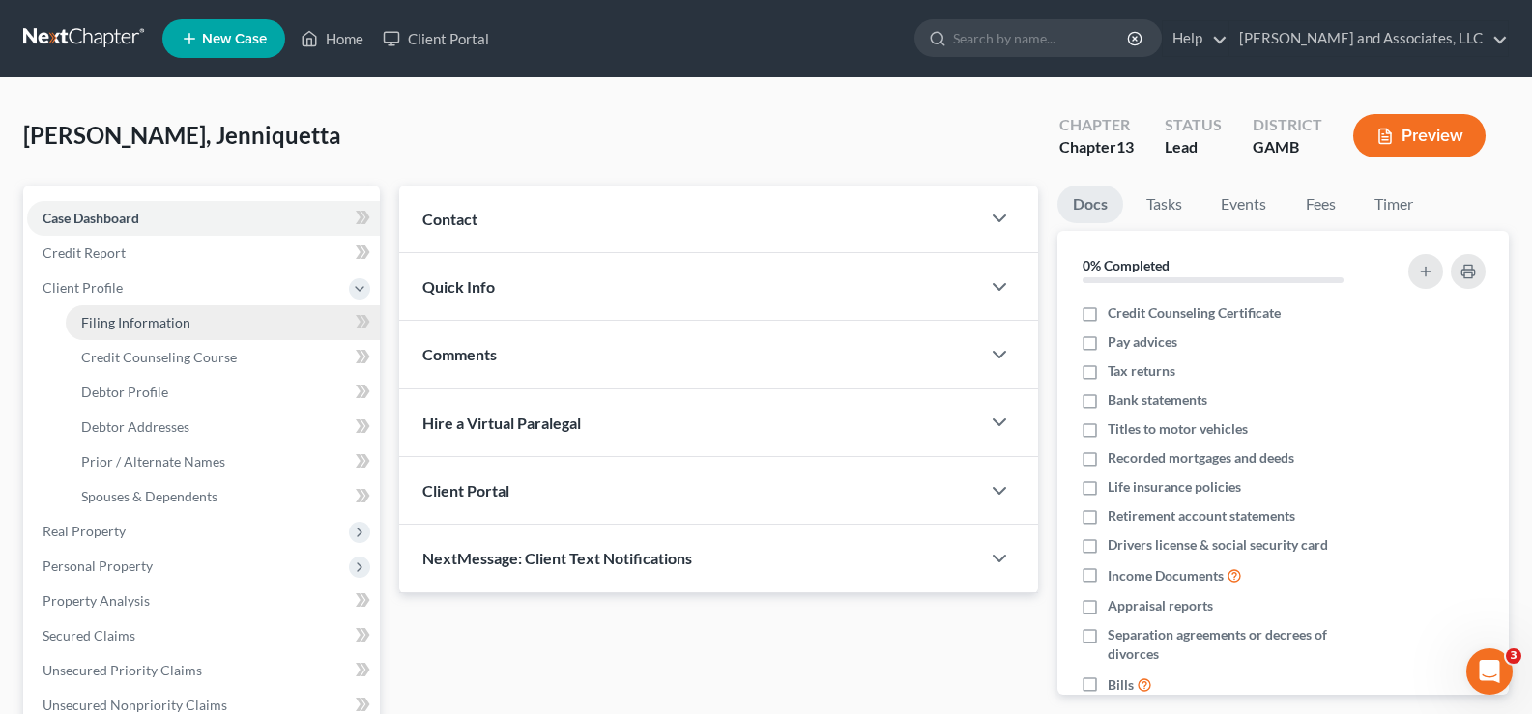
click at [104, 332] on link "Filing Information" at bounding box center [223, 322] width 314 height 35
select select "1"
select select "0"
select select "3"
select select "18"
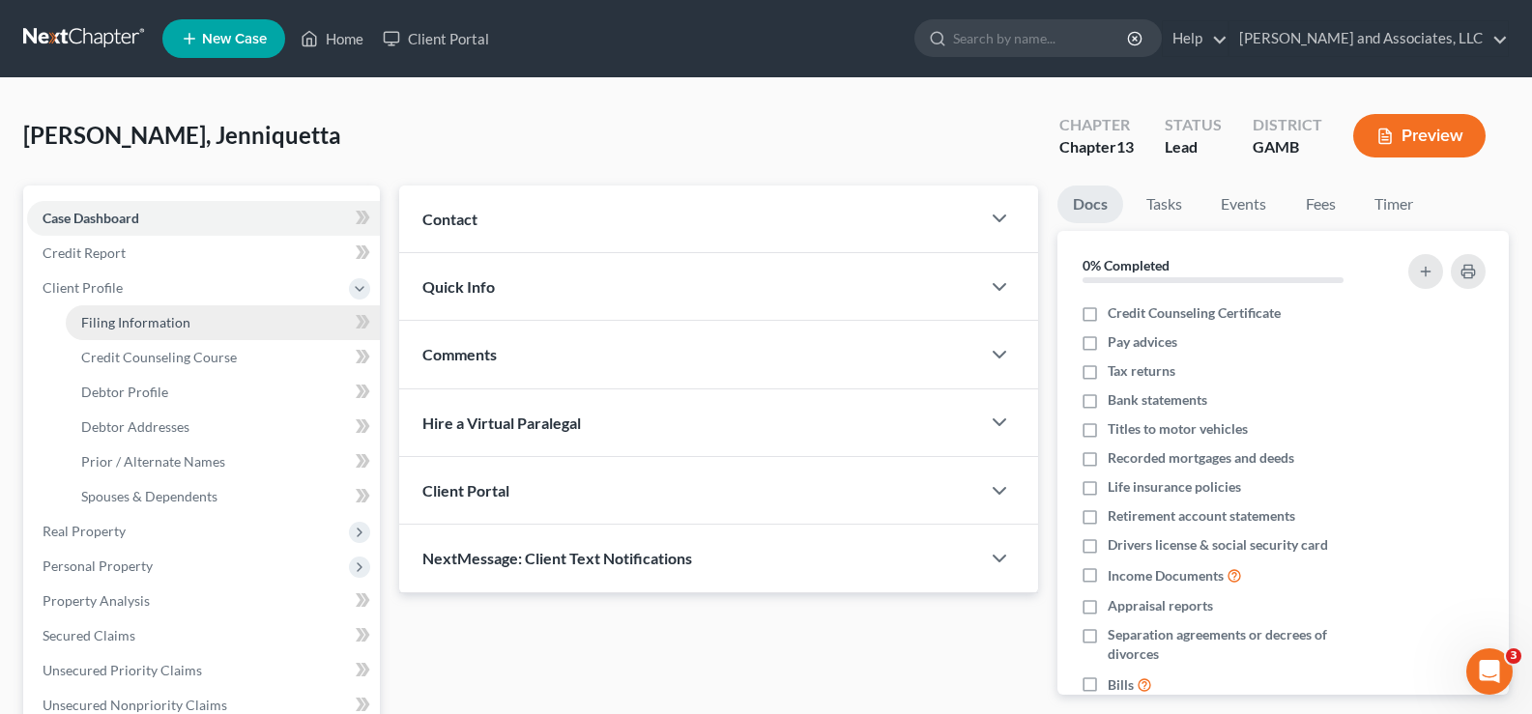
select select "0"
select select "10"
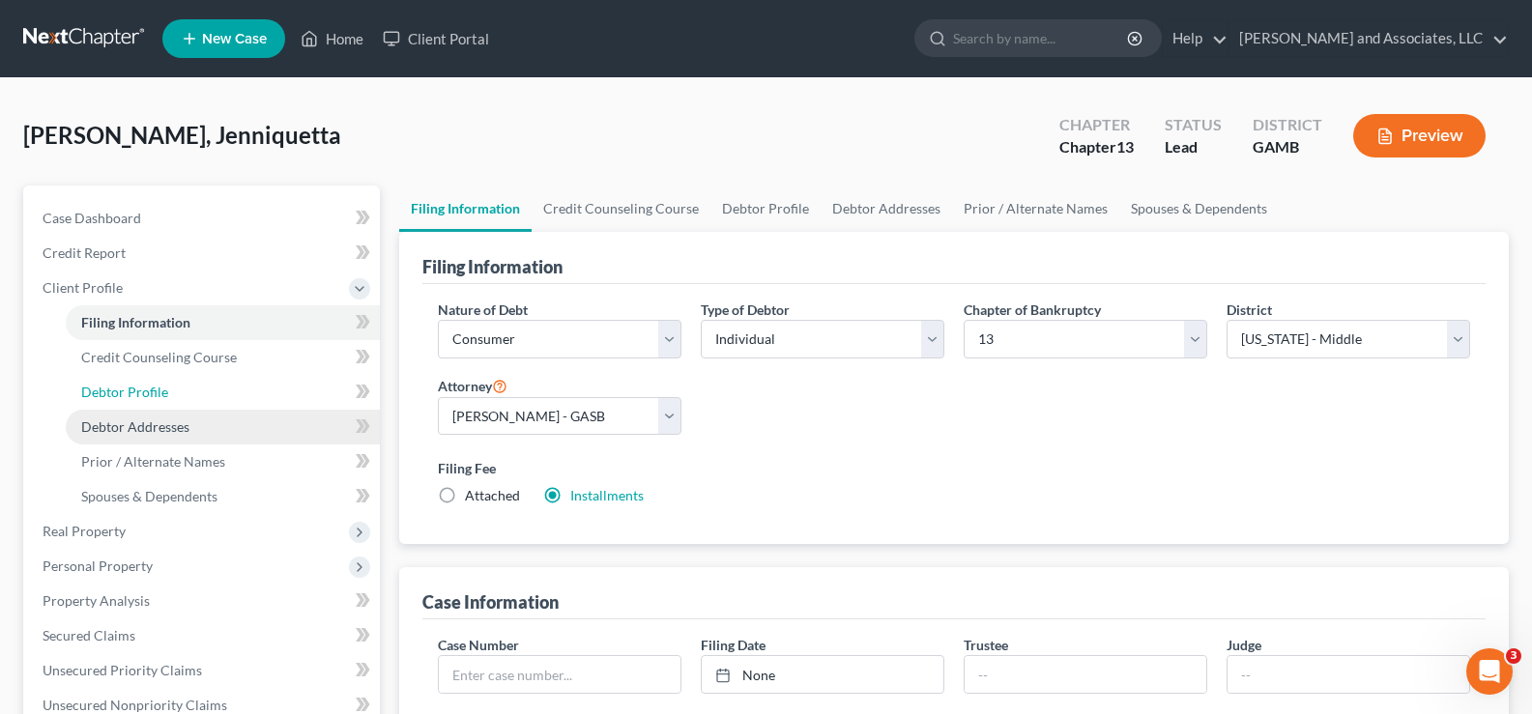
drag, startPoint x: 104, startPoint y: 391, endPoint x: 105, endPoint y: 412, distance: 20.3
click at [102, 393] on span "Debtor Profile" at bounding box center [124, 392] width 87 height 16
select select "0"
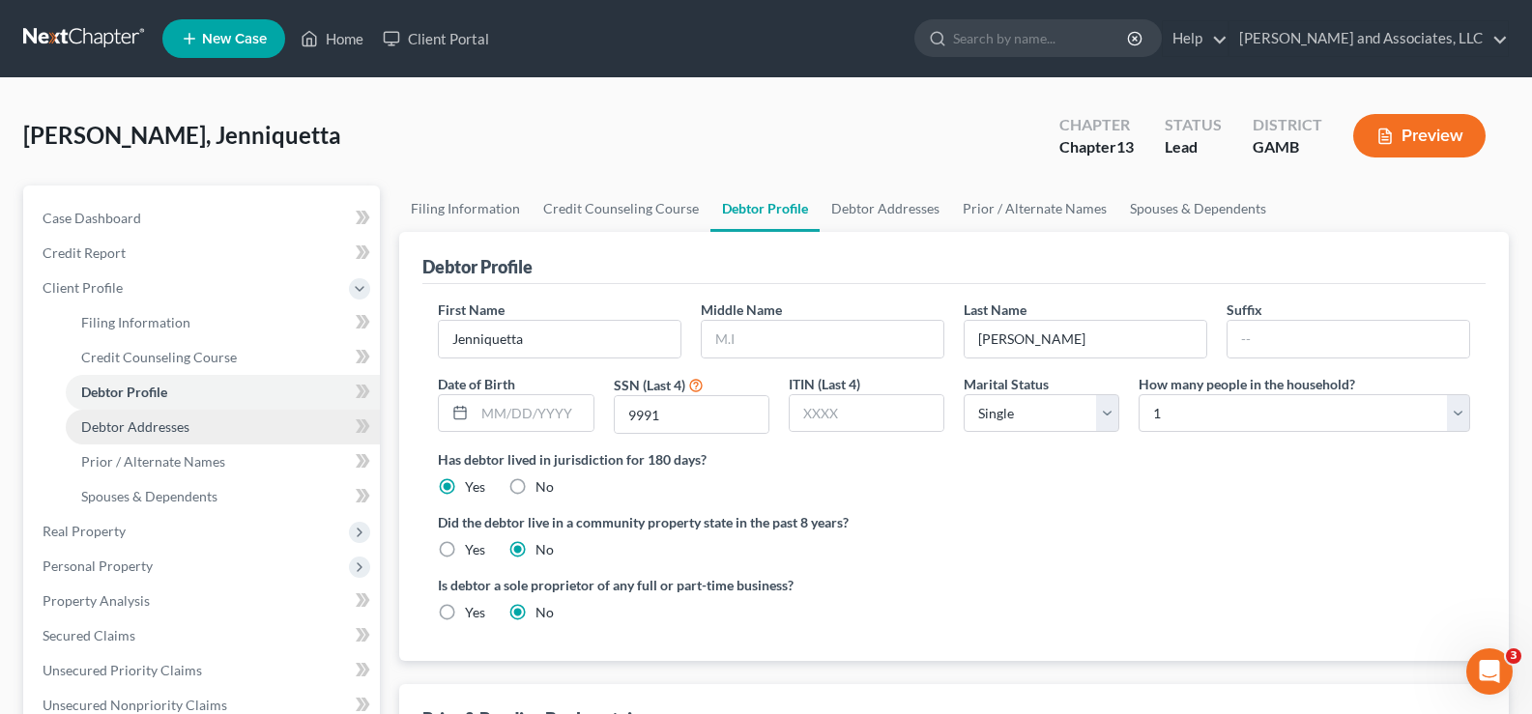
click at [115, 427] on span "Debtor Addresses" at bounding box center [135, 427] width 108 height 16
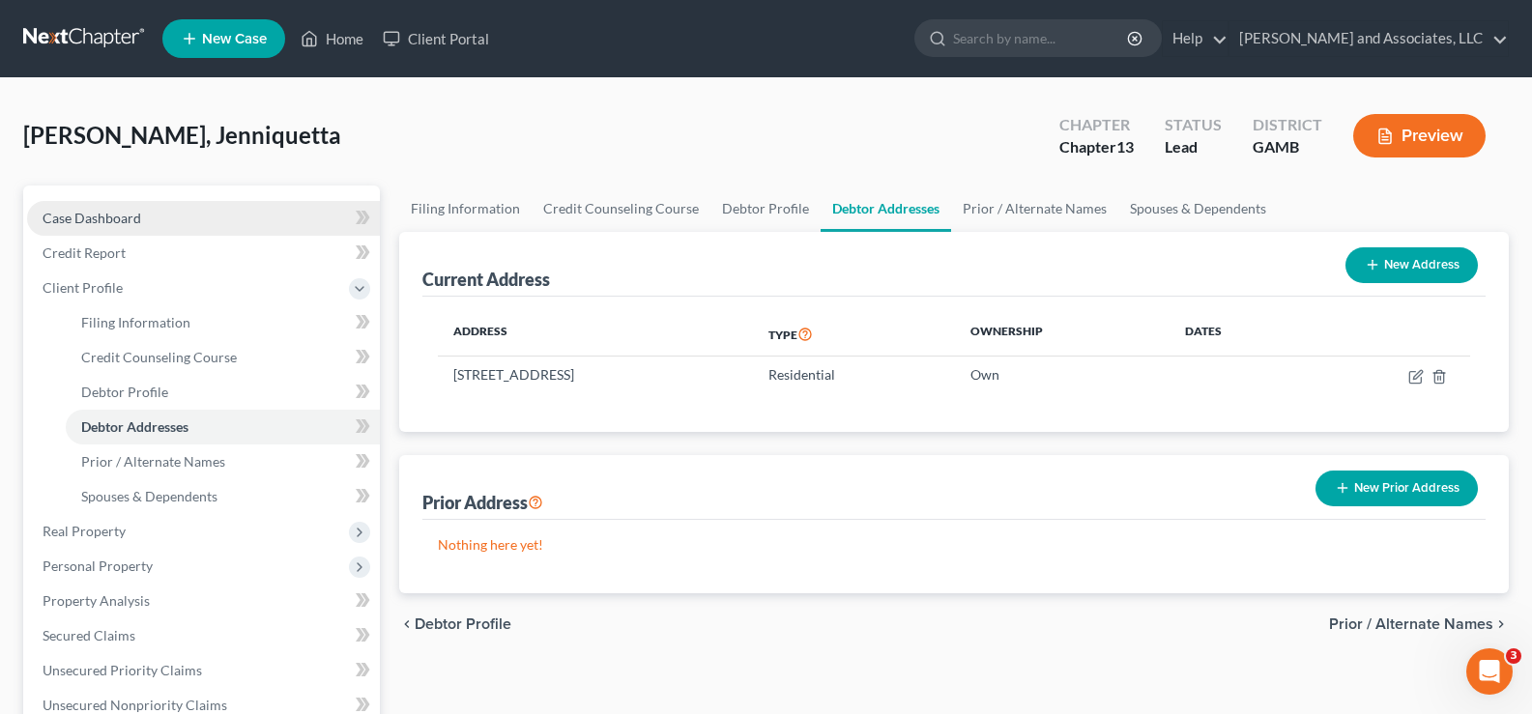
click at [132, 216] on span "Case Dashboard" at bounding box center [92, 218] width 99 height 16
